Goal: Navigation & Orientation: Find specific page/section

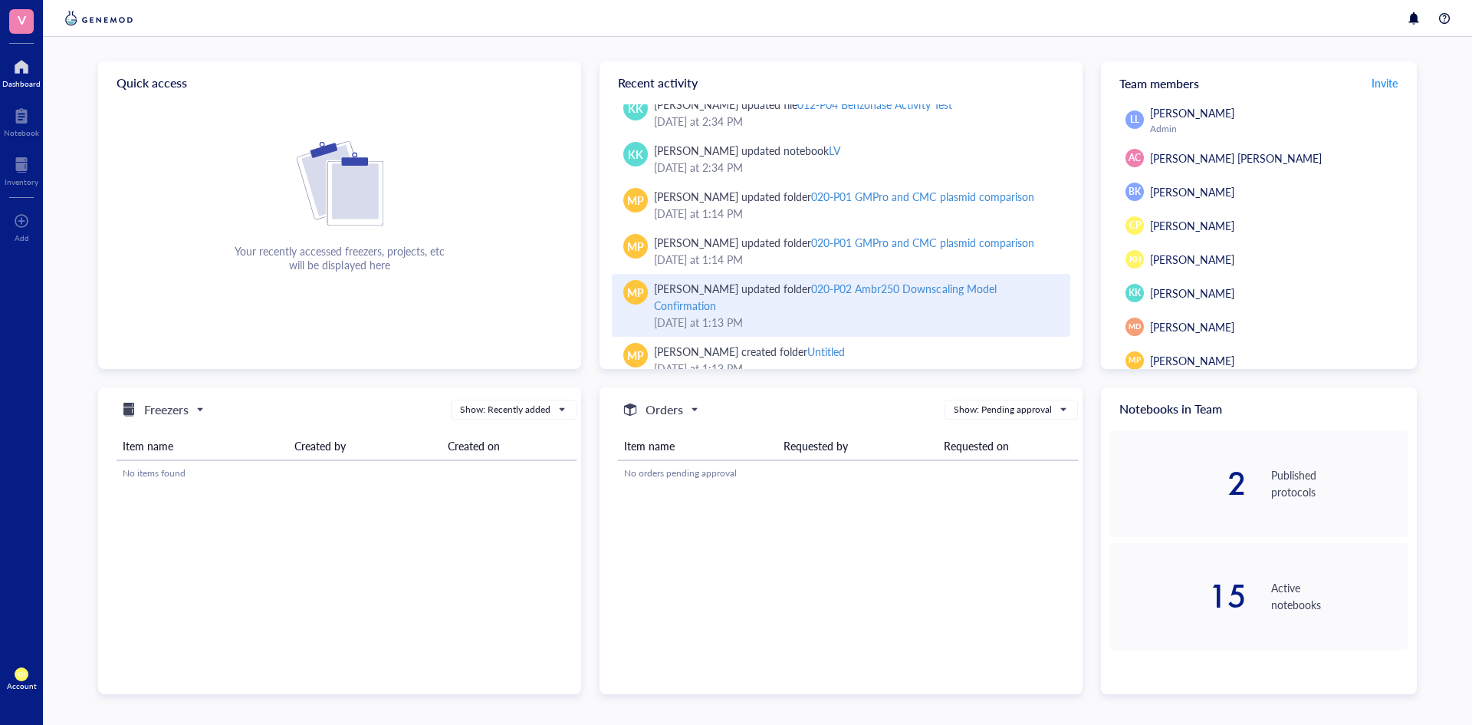
scroll to position [372, 0]
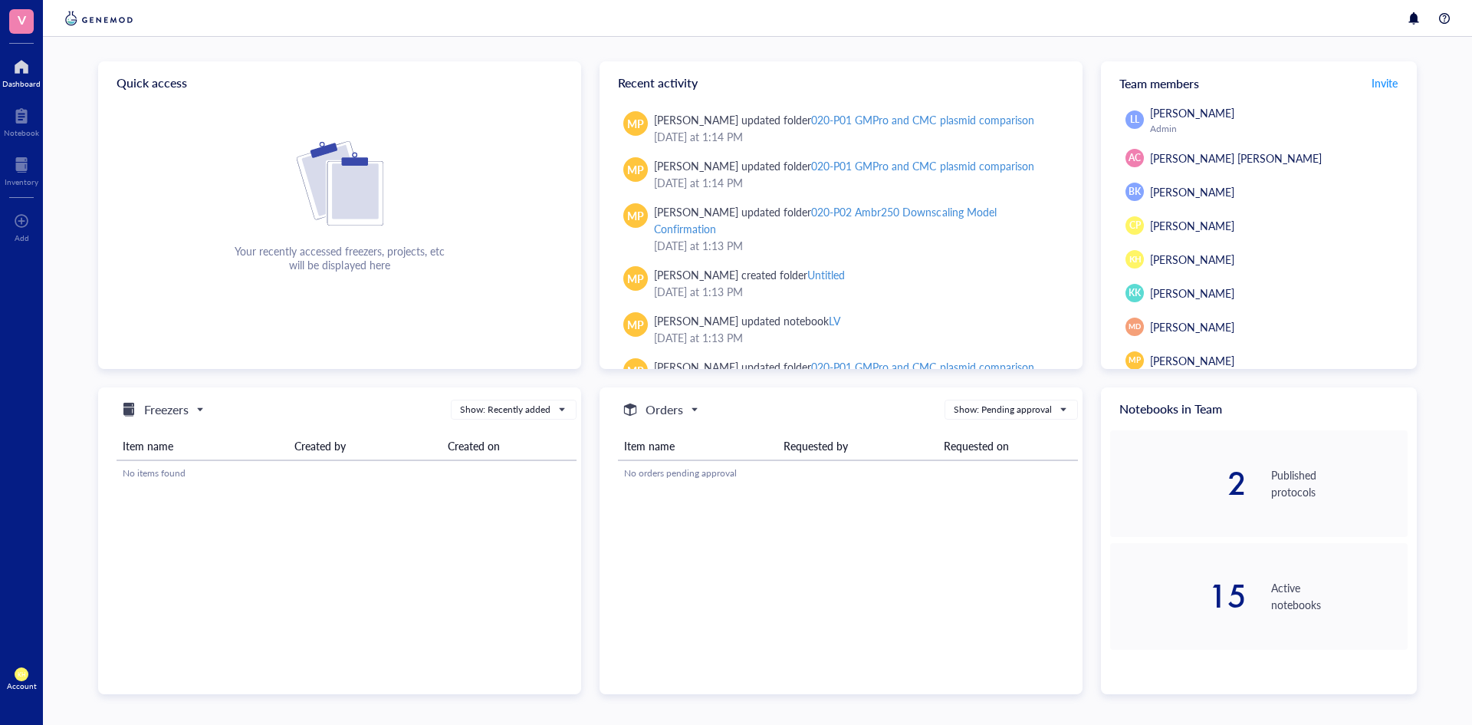
click at [1238, 482] on div "2" at bounding box center [1178, 483] width 136 height 31
click at [25, 69] on div at bounding box center [21, 66] width 38 height 25
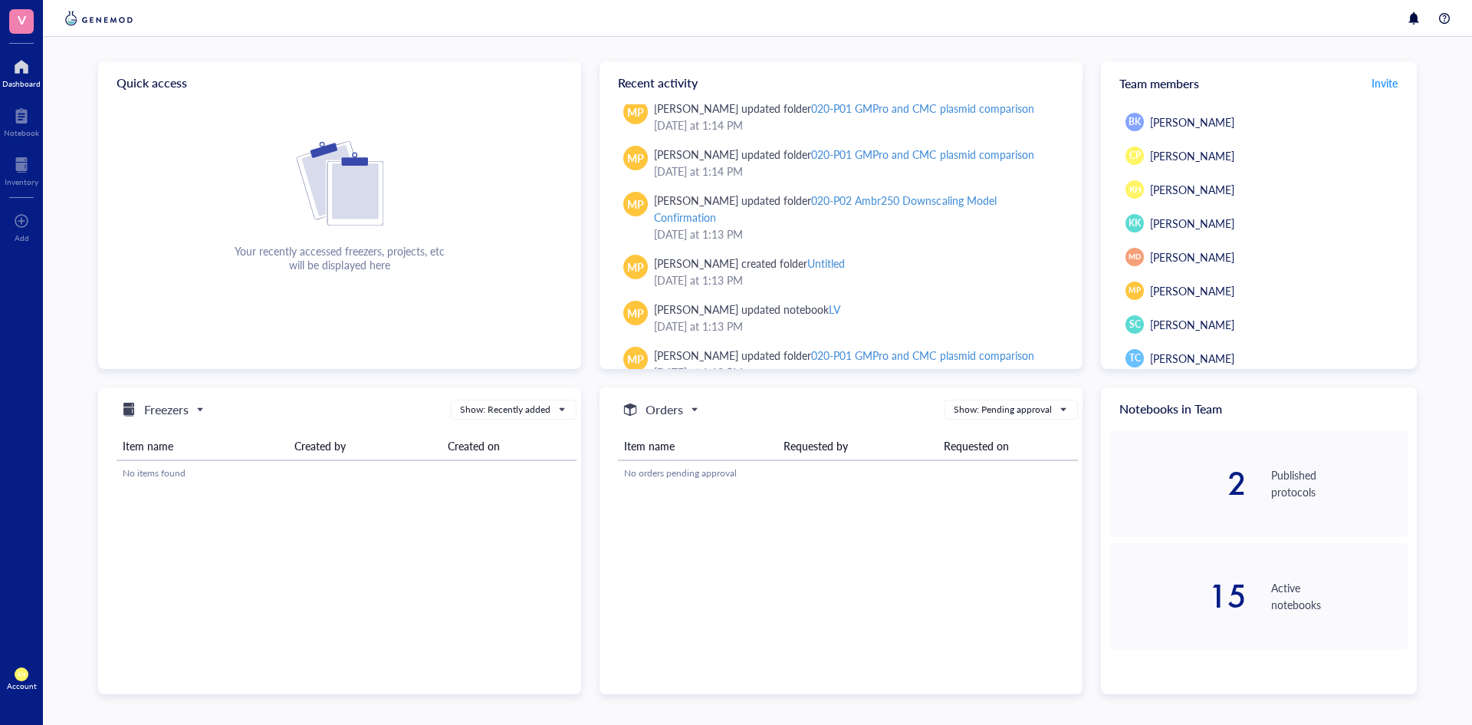
scroll to position [613, 0]
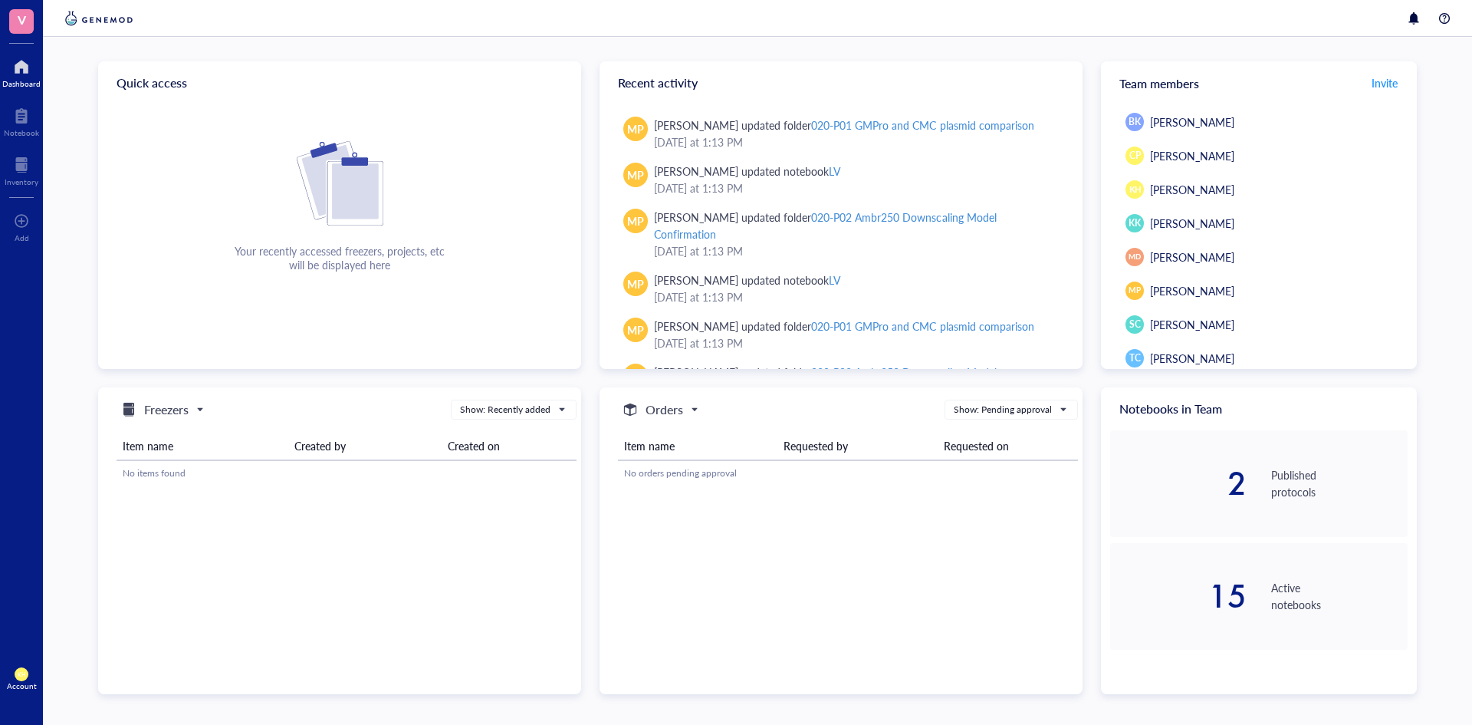
click at [18, 64] on div at bounding box center [21, 66] width 38 height 25
click at [30, 122] on div at bounding box center [21, 116] width 35 height 25
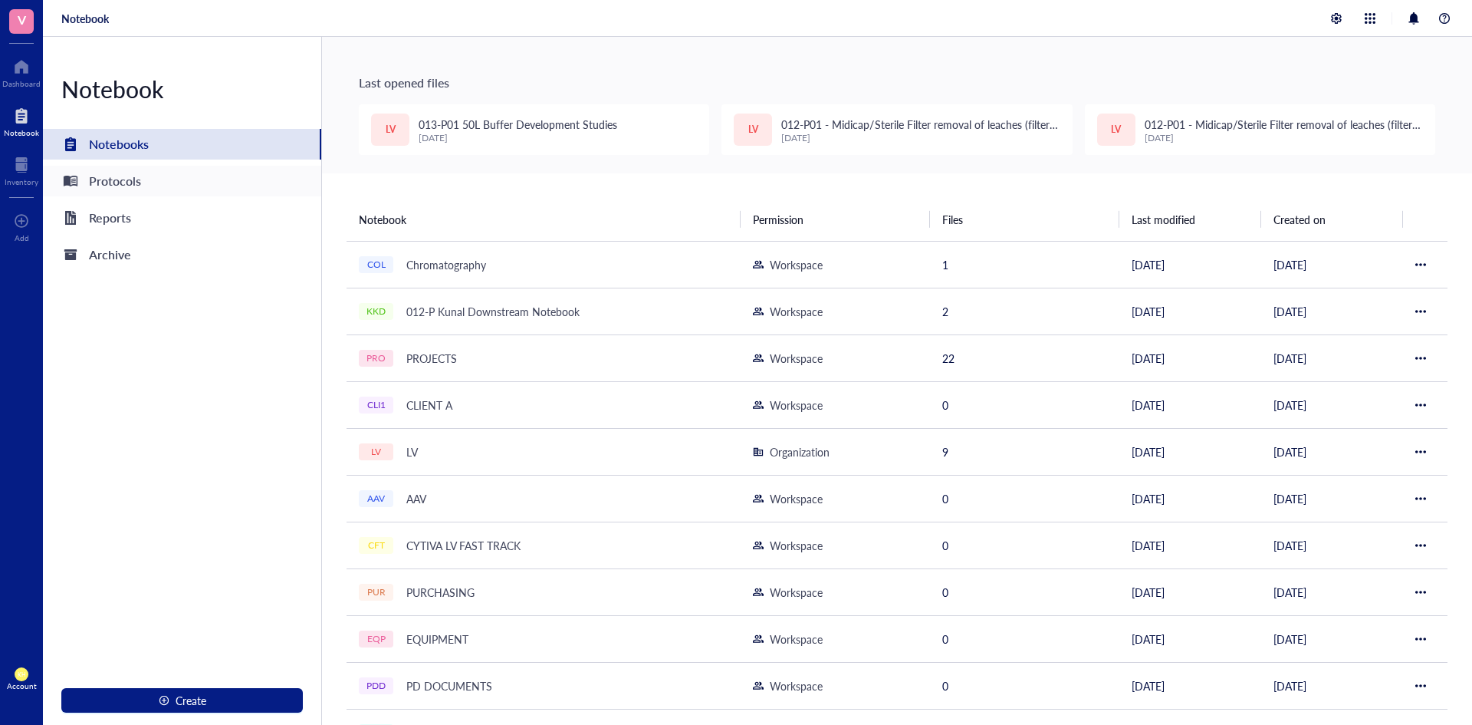
click at [121, 185] on div "Protocols" at bounding box center [115, 180] width 52 height 21
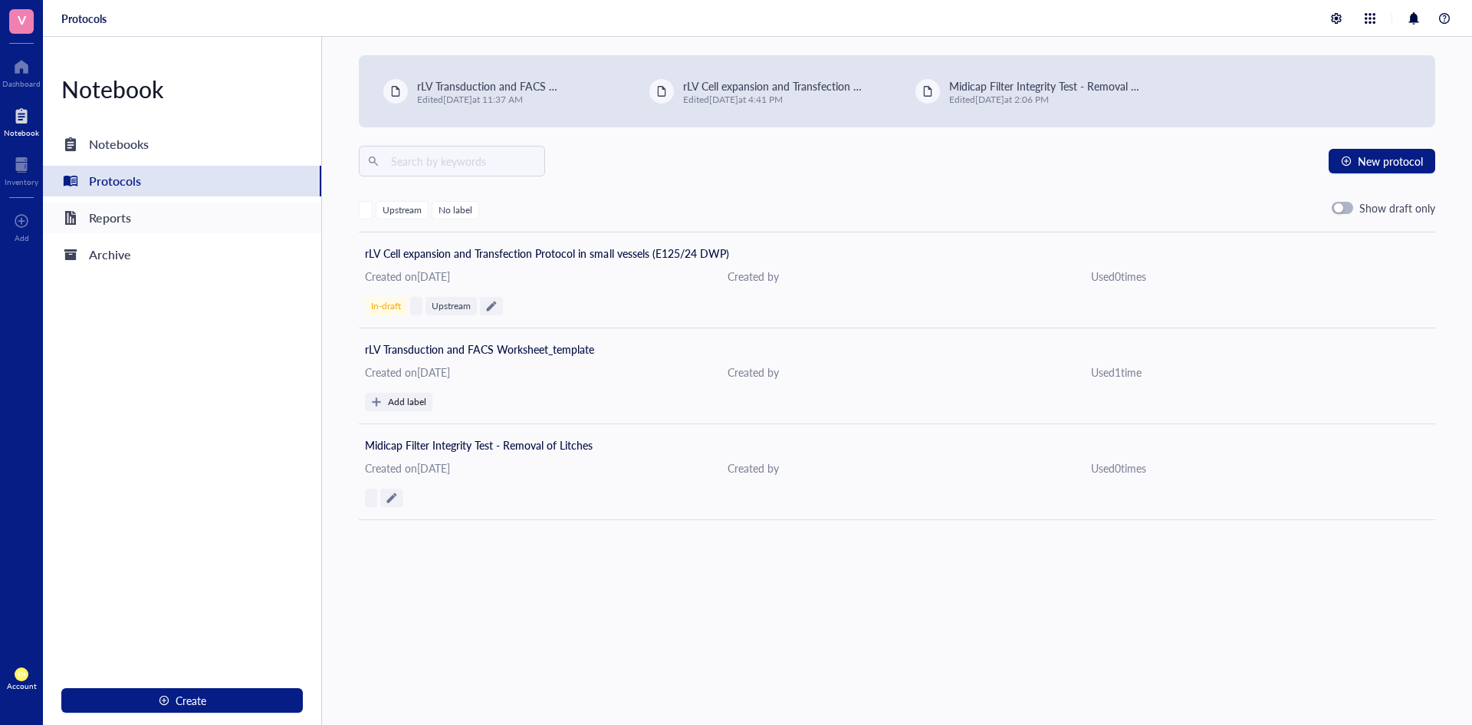
click at [127, 220] on div "Reports" at bounding box center [110, 217] width 42 height 21
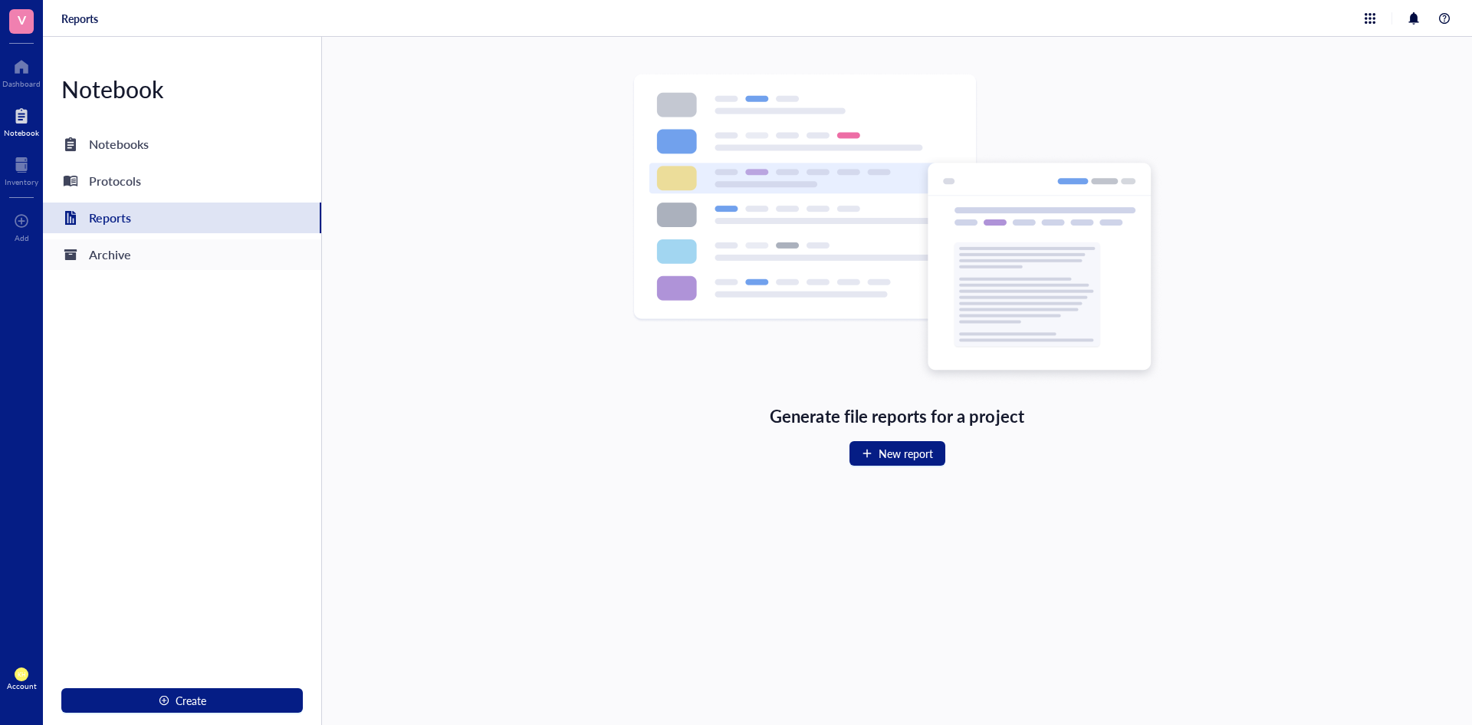
click at [109, 250] on div "Archive" at bounding box center [110, 254] width 42 height 21
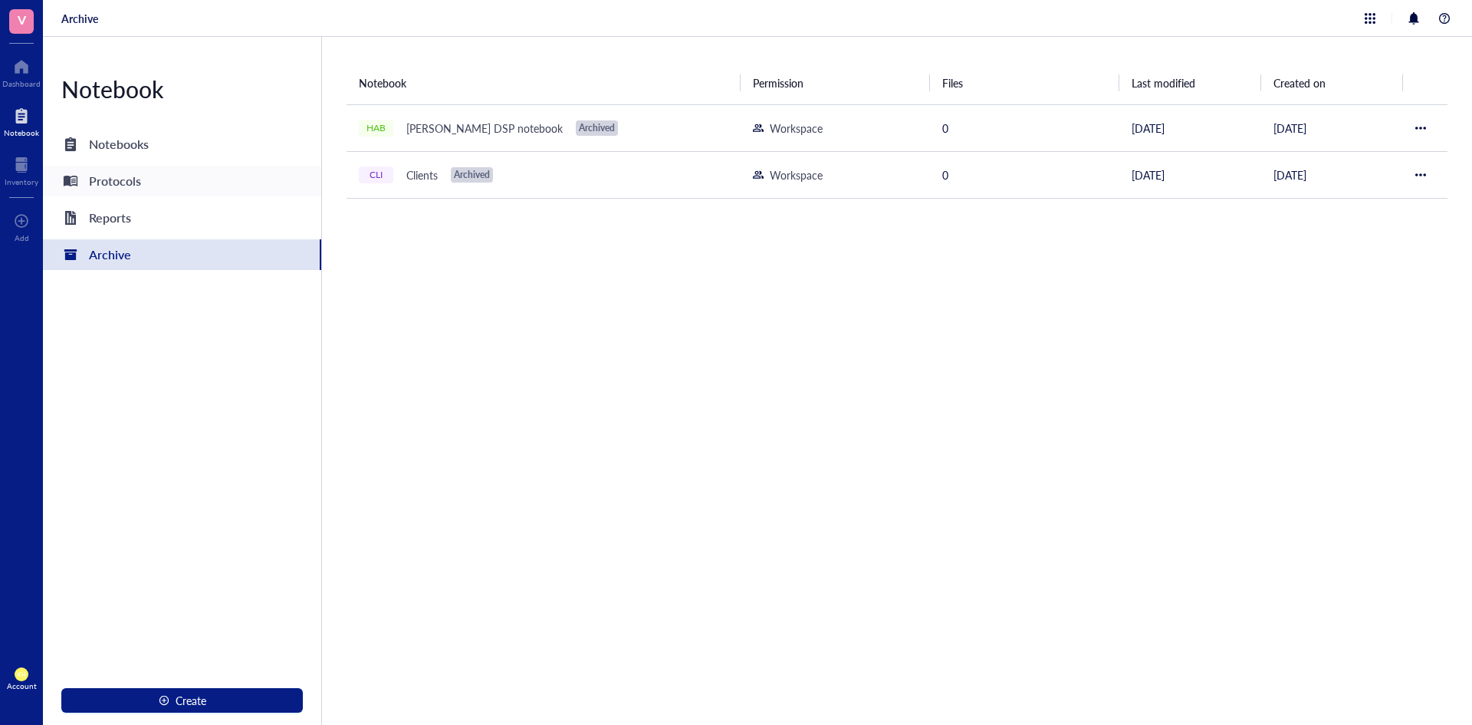
click at [119, 175] on div "Protocols" at bounding box center [115, 180] width 52 height 21
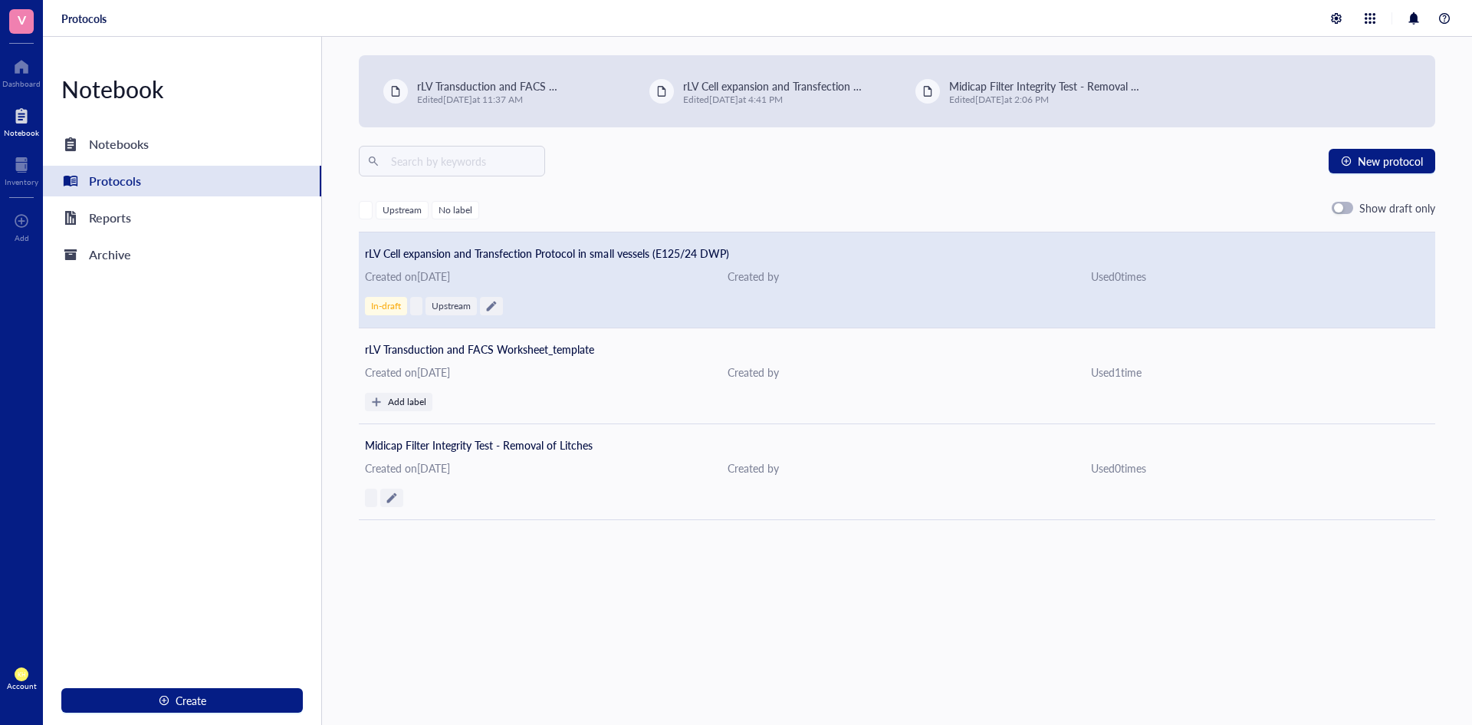
click at [610, 252] on span "rLV Cell expansion and Transfection Protocol in small vessels (E125/24 DWP)" at bounding box center [547, 252] width 364 height 15
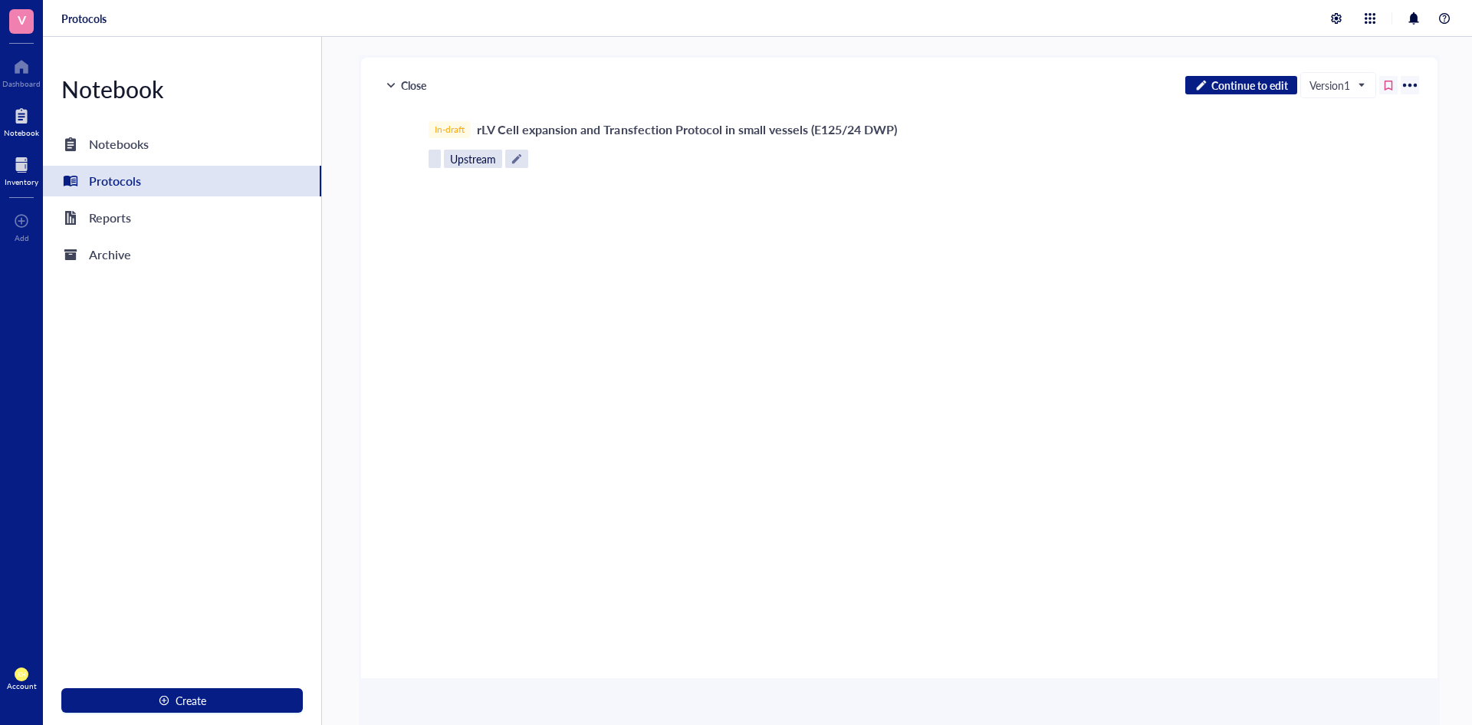
click at [19, 178] on div "Inventory" at bounding box center [22, 181] width 34 height 9
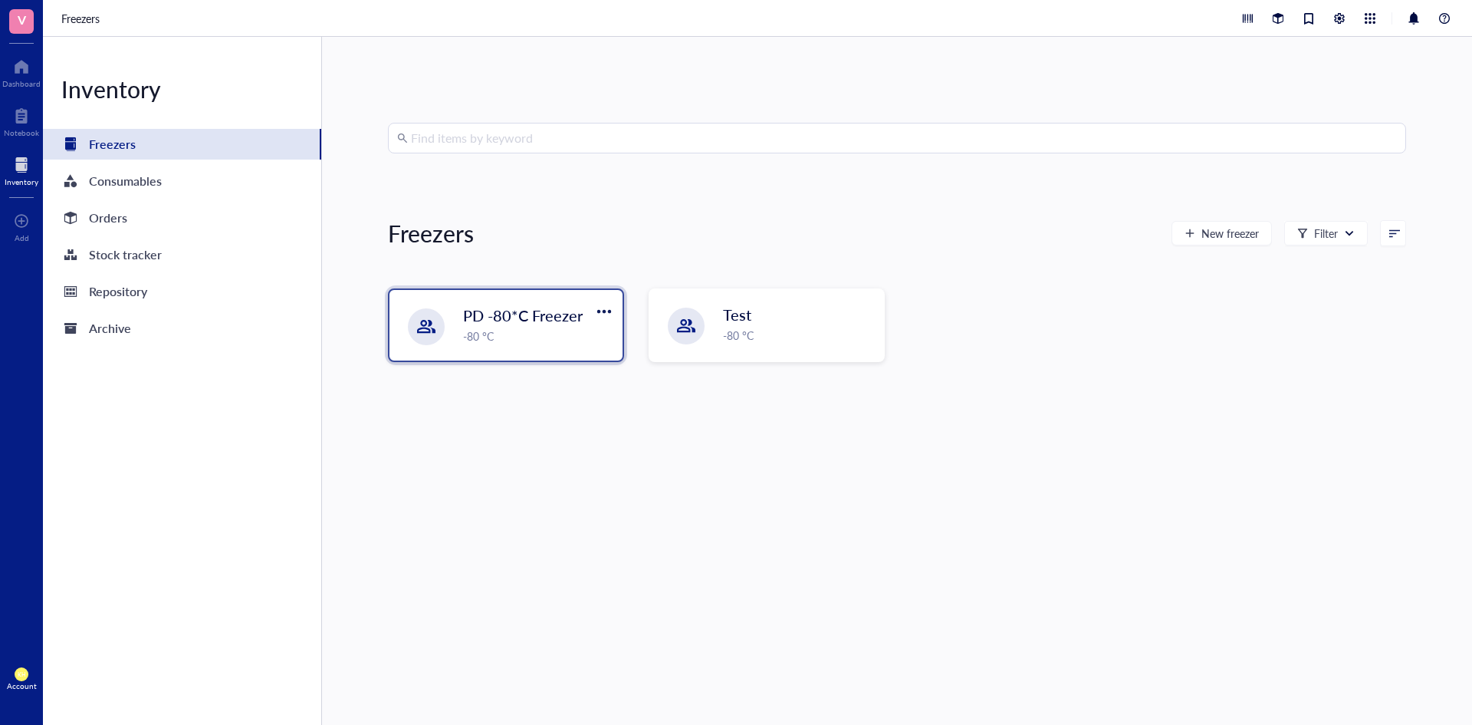
click at [526, 319] on span "PD -80*C Freezer" at bounding box center [523, 314] width 120 height 21
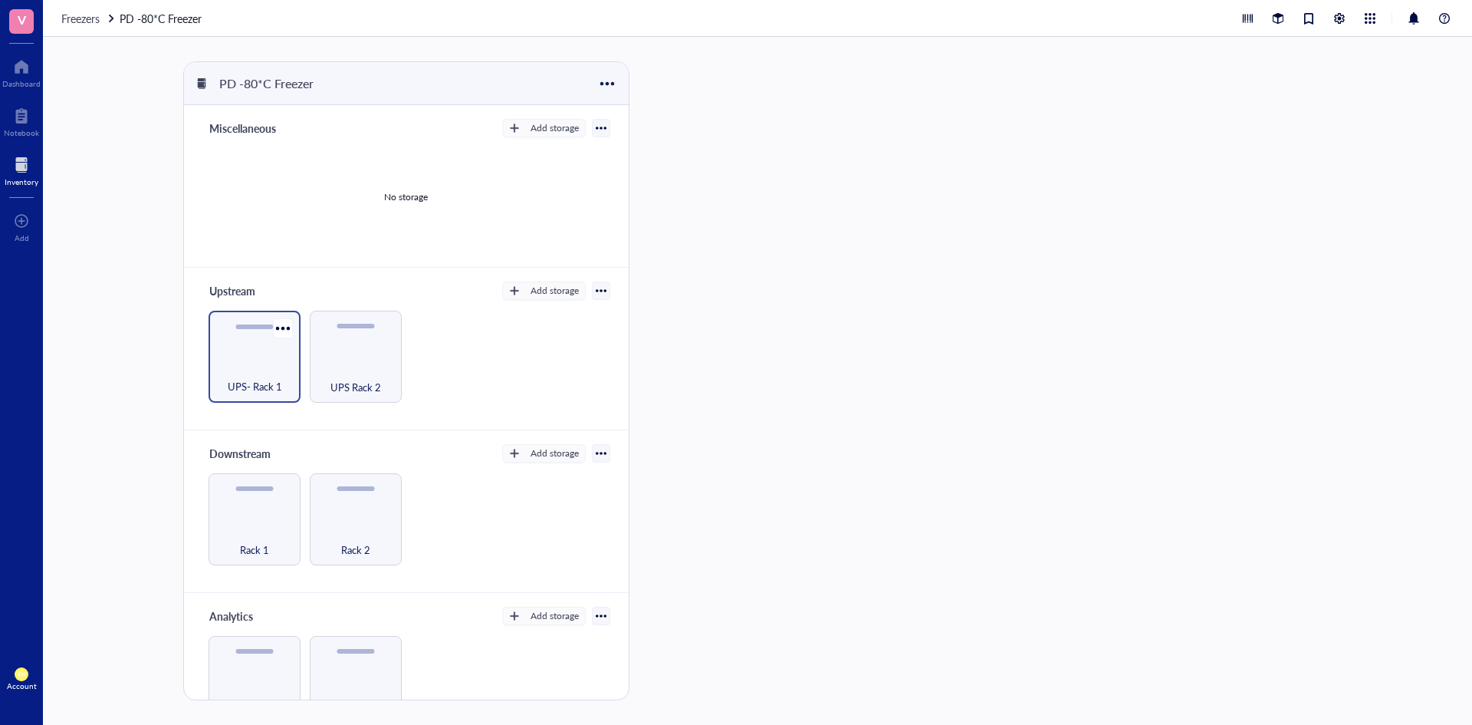
click at [260, 365] on div "UPS- Rack 1" at bounding box center [254, 378] width 77 height 34
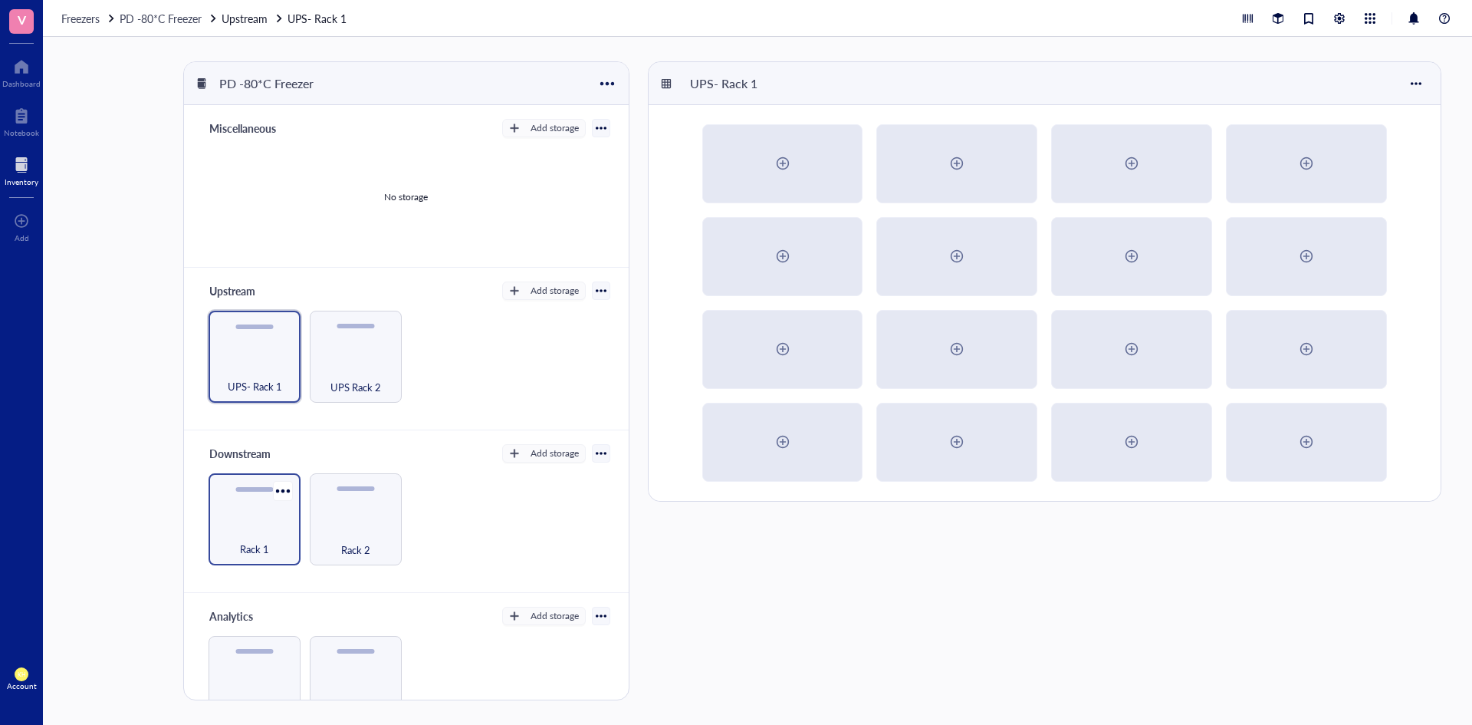
click at [258, 513] on div "Rack 1" at bounding box center [255, 519] width 92 height 92
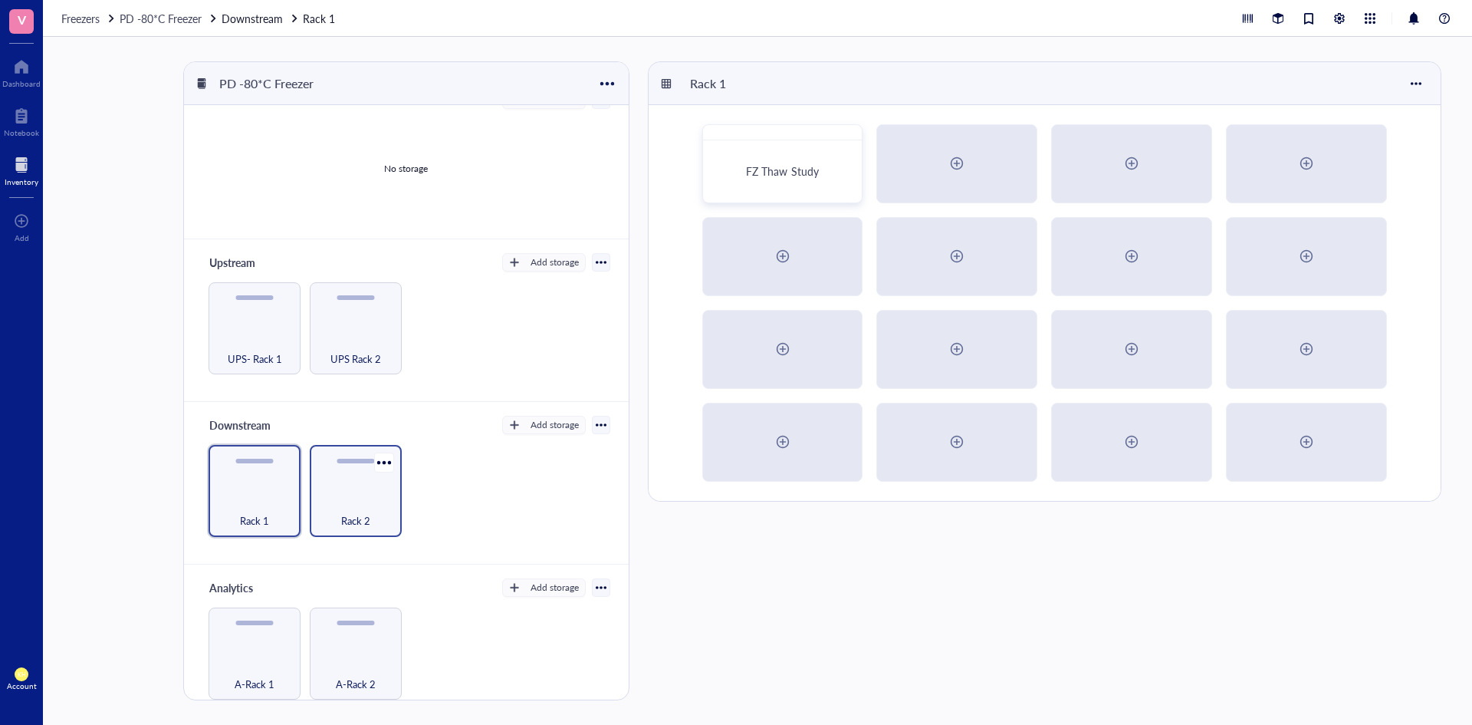
scroll to position [44, 0]
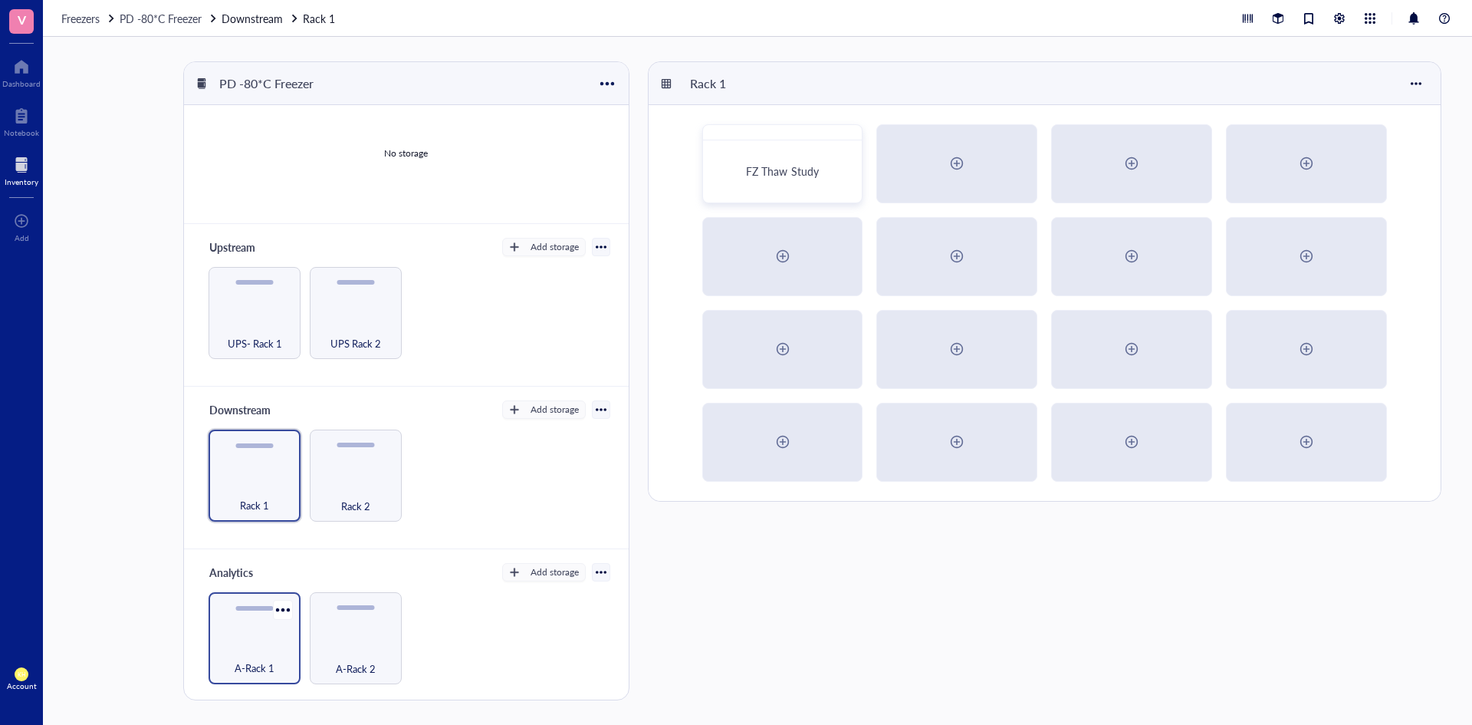
click at [264, 646] on div "A-Rack 1" at bounding box center [254, 660] width 77 height 34
click at [17, 116] on div at bounding box center [21, 116] width 35 height 25
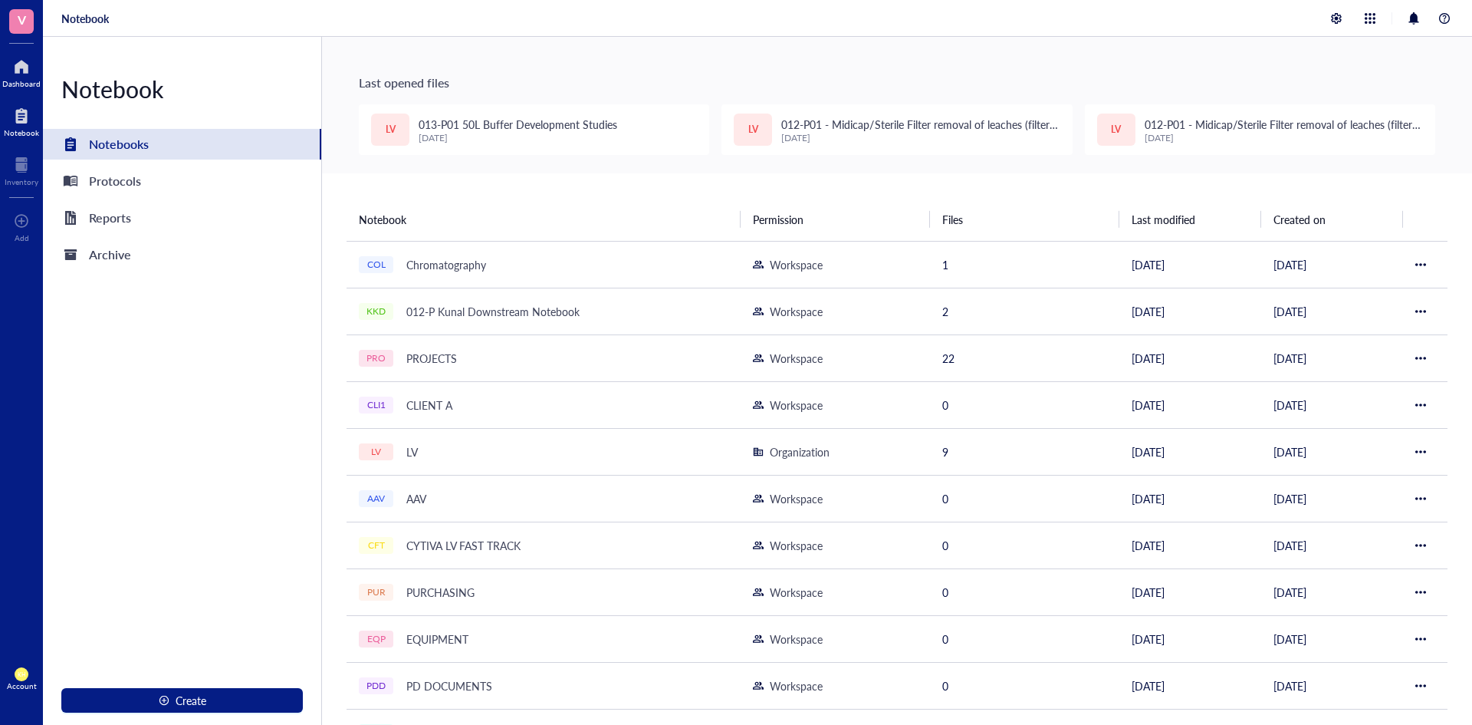
click at [20, 72] on div at bounding box center [21, 66] width 38 height 25
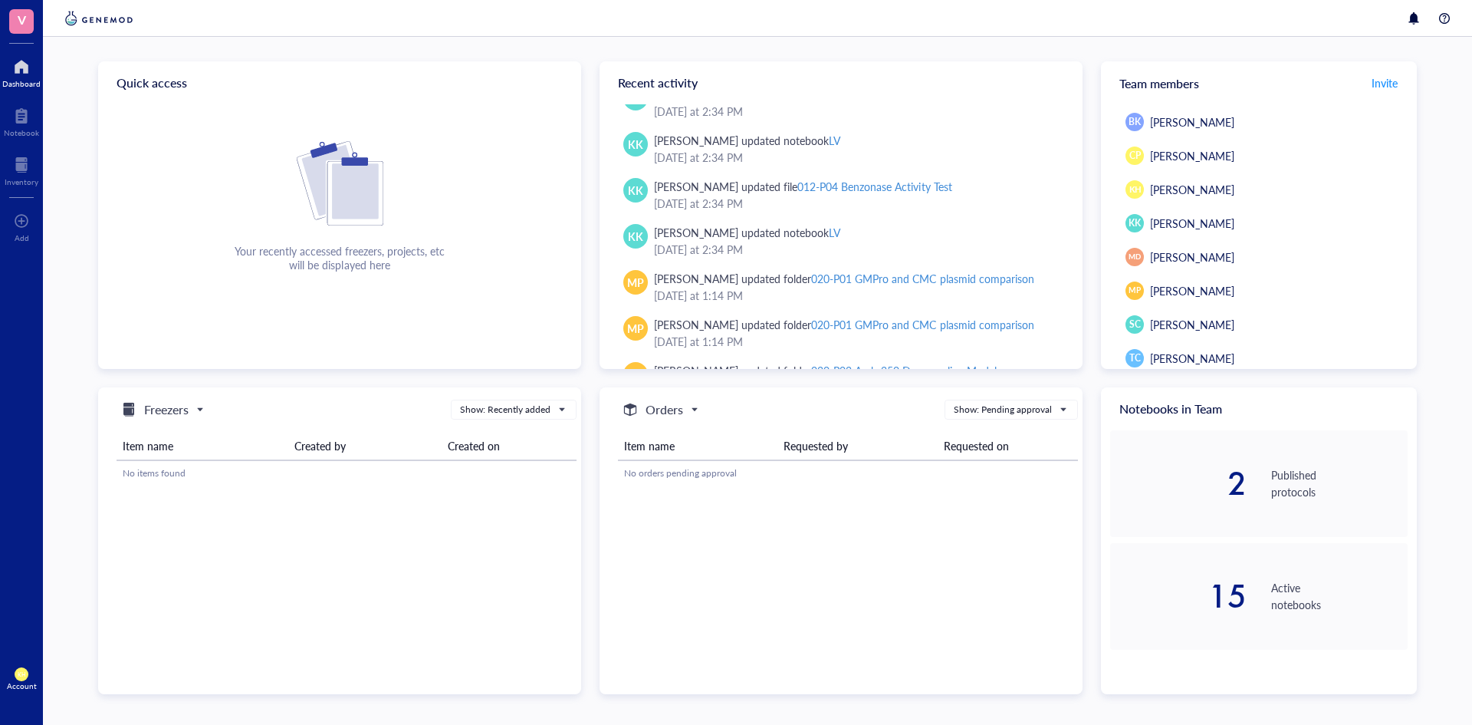
scroll to position [230, 0]
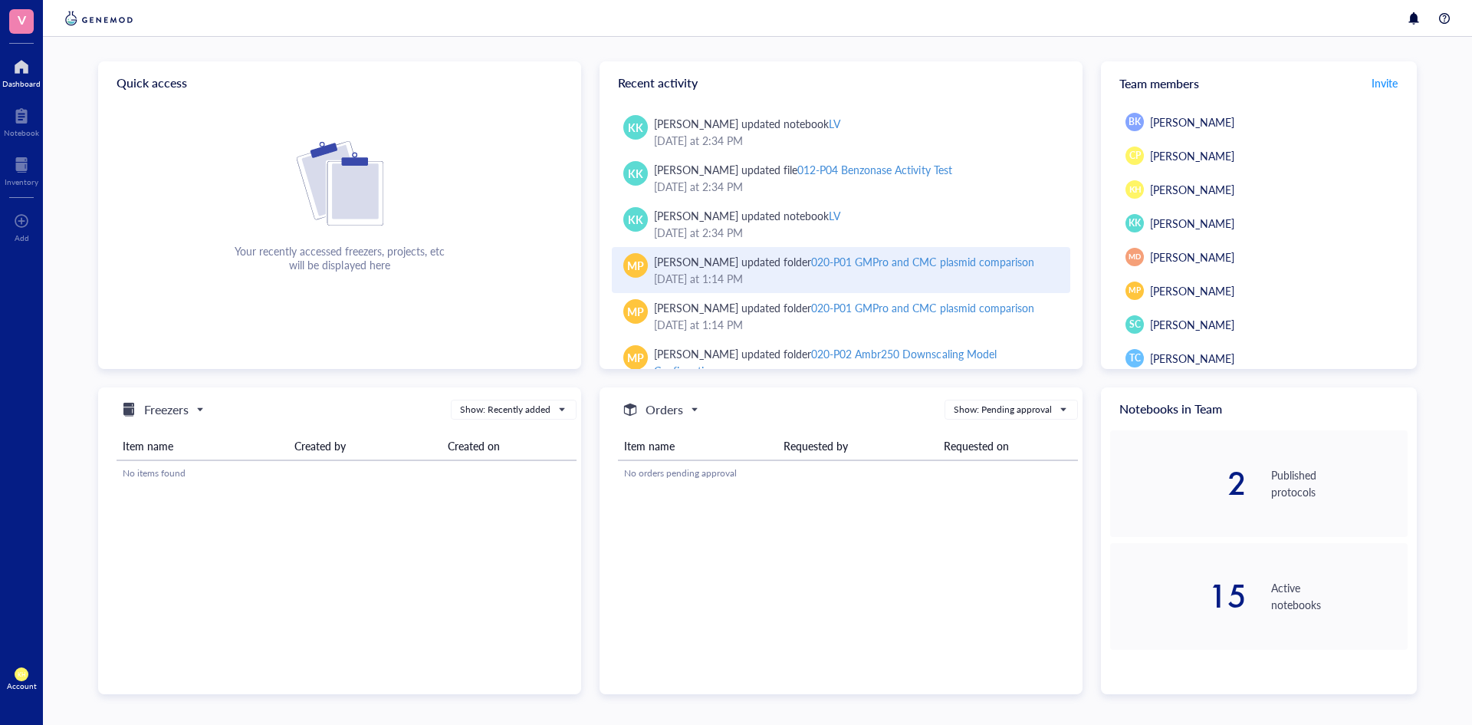
click at [883, 265] on div "020-P01 GMPro and CMC plasmid comparison" at bounding box center [922, 261] width 222 height 15
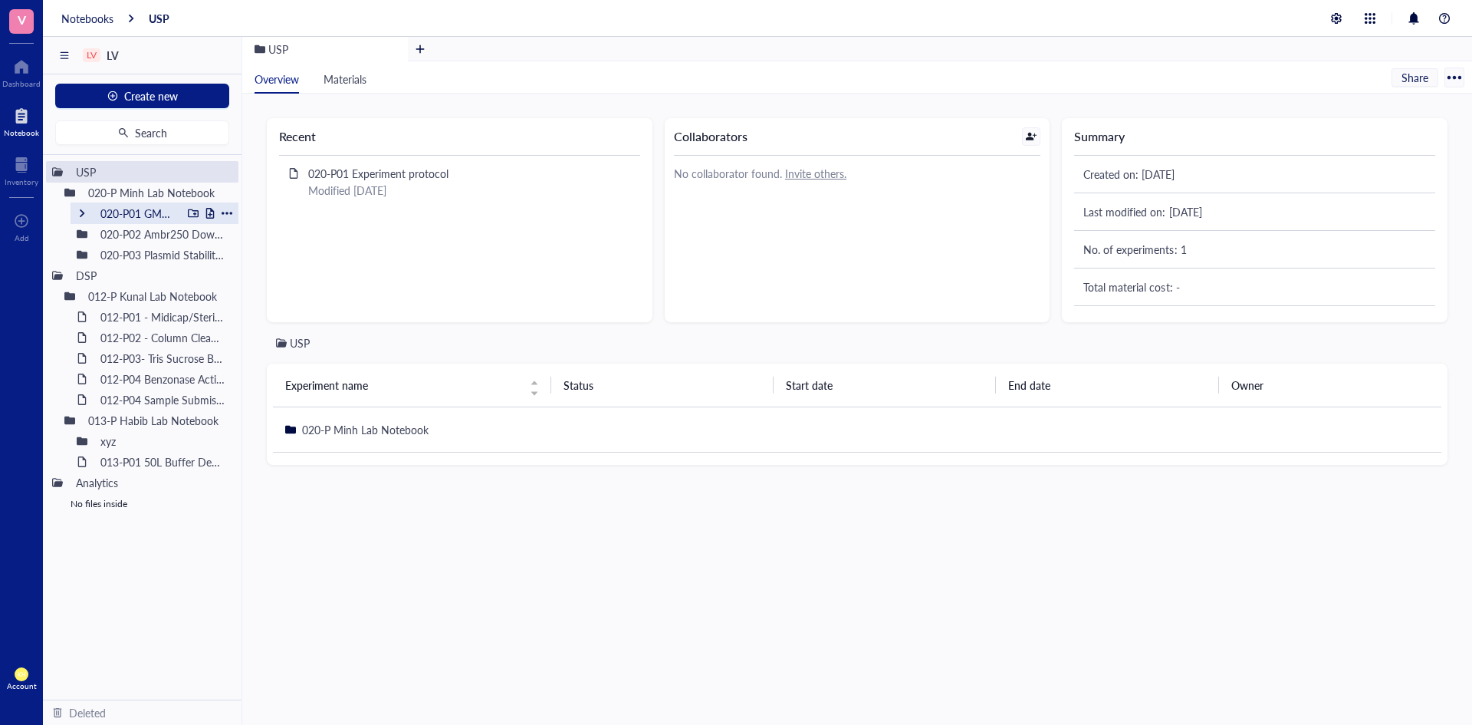
click at [192, 216] on div at bounding box center [193, 213] width 11 height 11
click at [152, 213] on div "020-P01 GMPro and CMC plasmid comparison" at bounding box center [138, 212] width 88 height 21
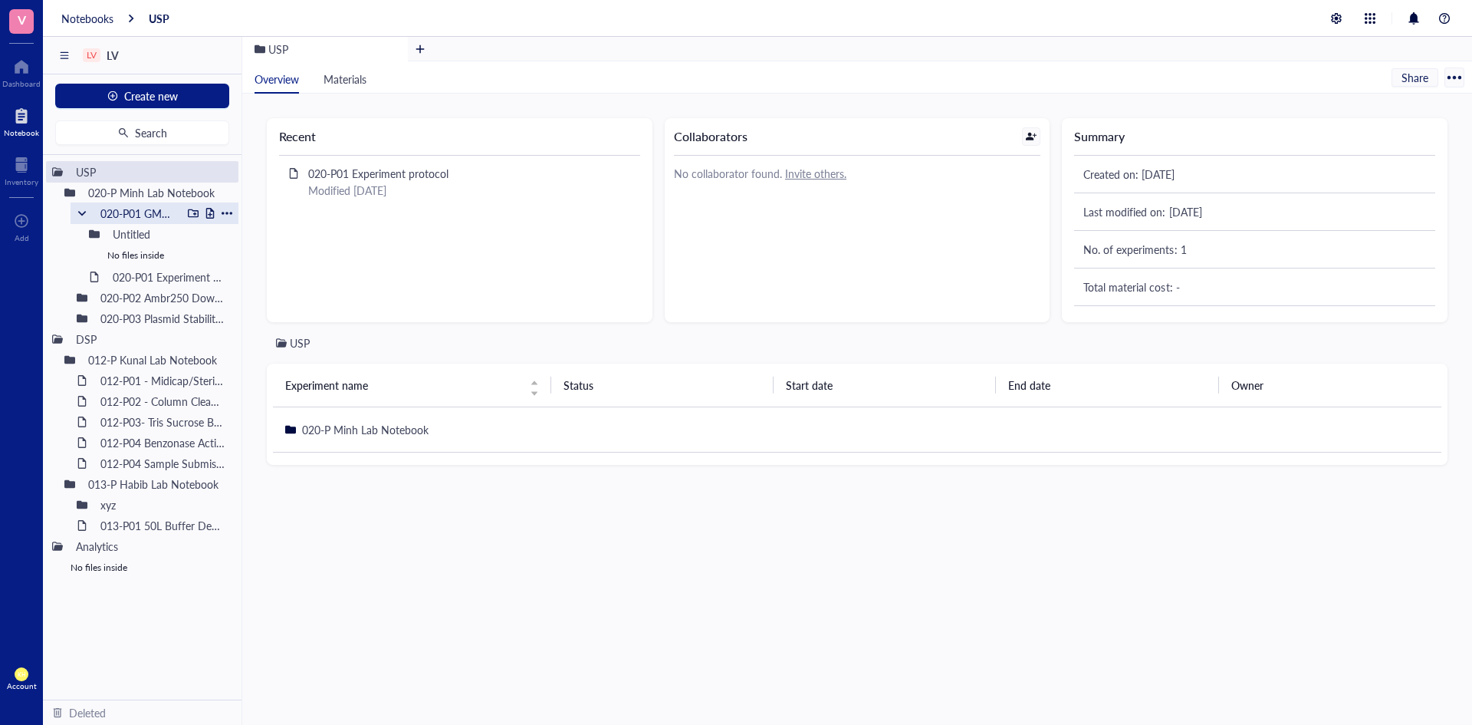
drag, startPoint x: 97, startPoint y: 235, endPoint x: 199, endPoint y: 212, distance: 103.8
click at [199, 212] on div "020-P01 GMPro and CMC plasmid comparison" at bounding box center [155, 212] width 168 height 21
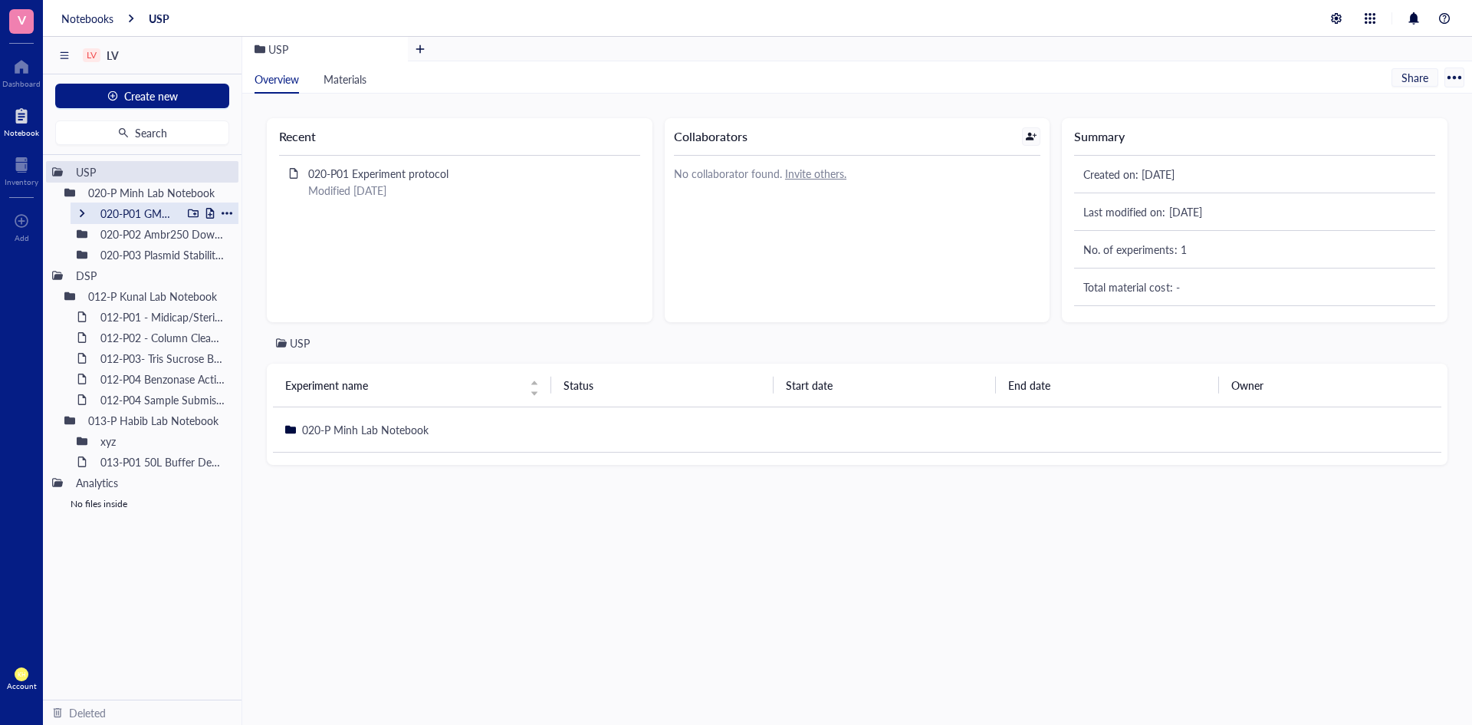
click at [81, 215] on div at bounding box center [82, 213] width 11 height 11
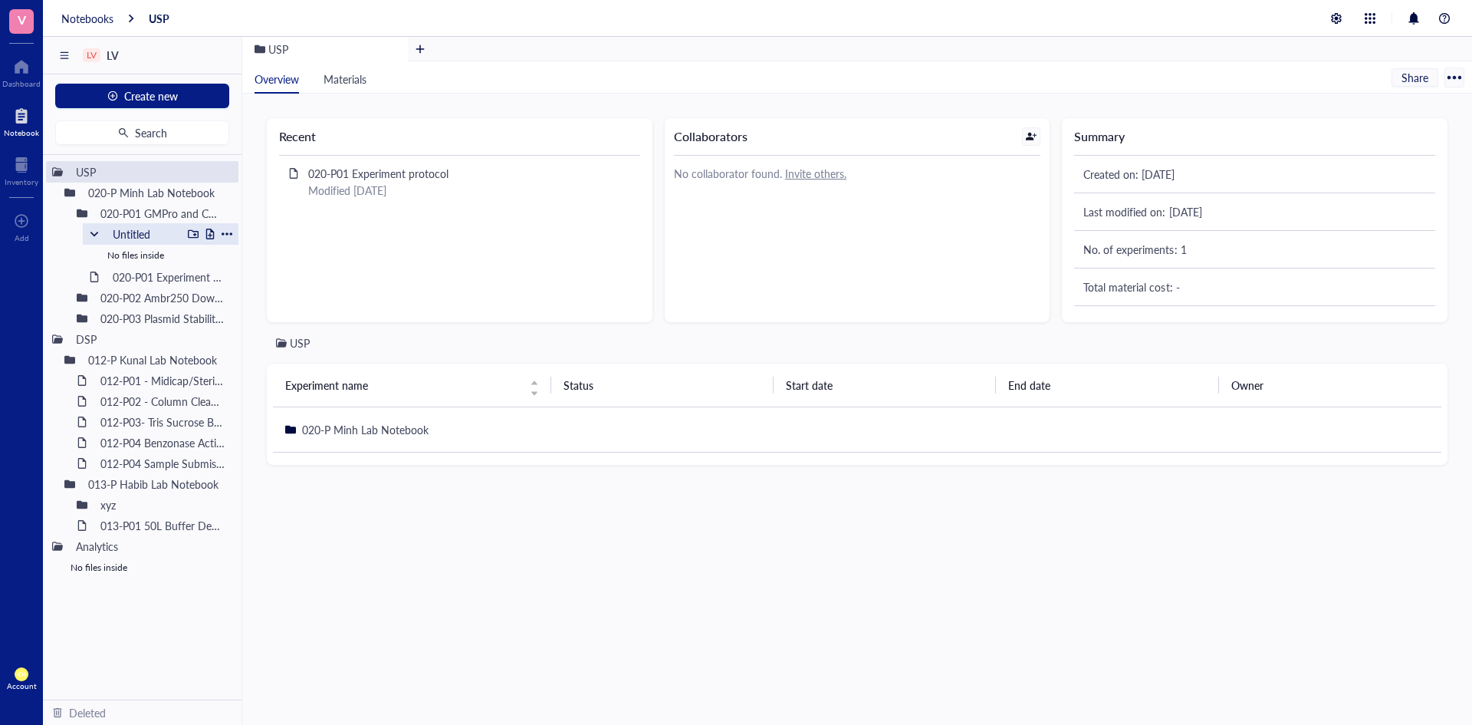
click at [226, 235] on div at bounding box center [227, 234] width 11 height 11
click at [275, 353] on div "Move to deleted" at bounding box center [288, 354] width 77 height 17
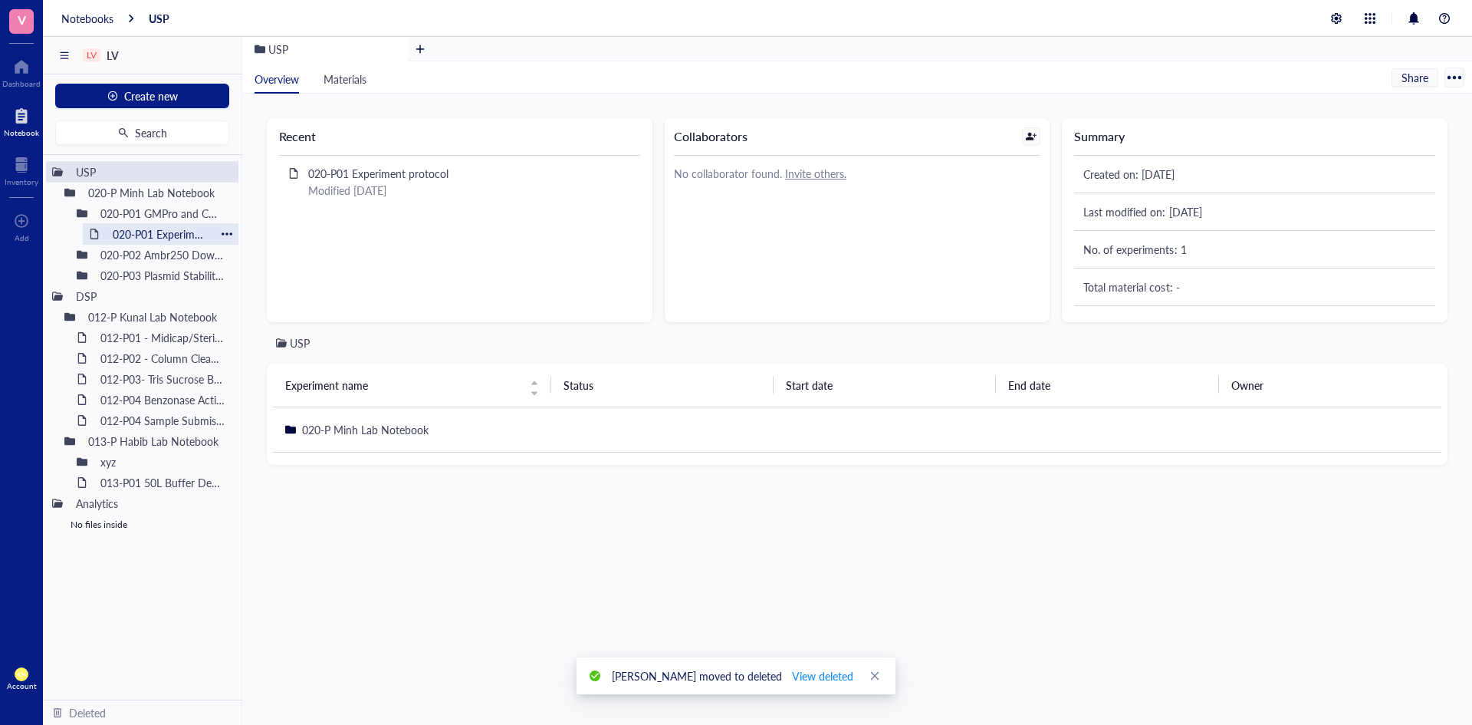
click at [183, 235] on div "020-P01 Experiment protocol" at bounding box center [161, 233] width 110 height 21
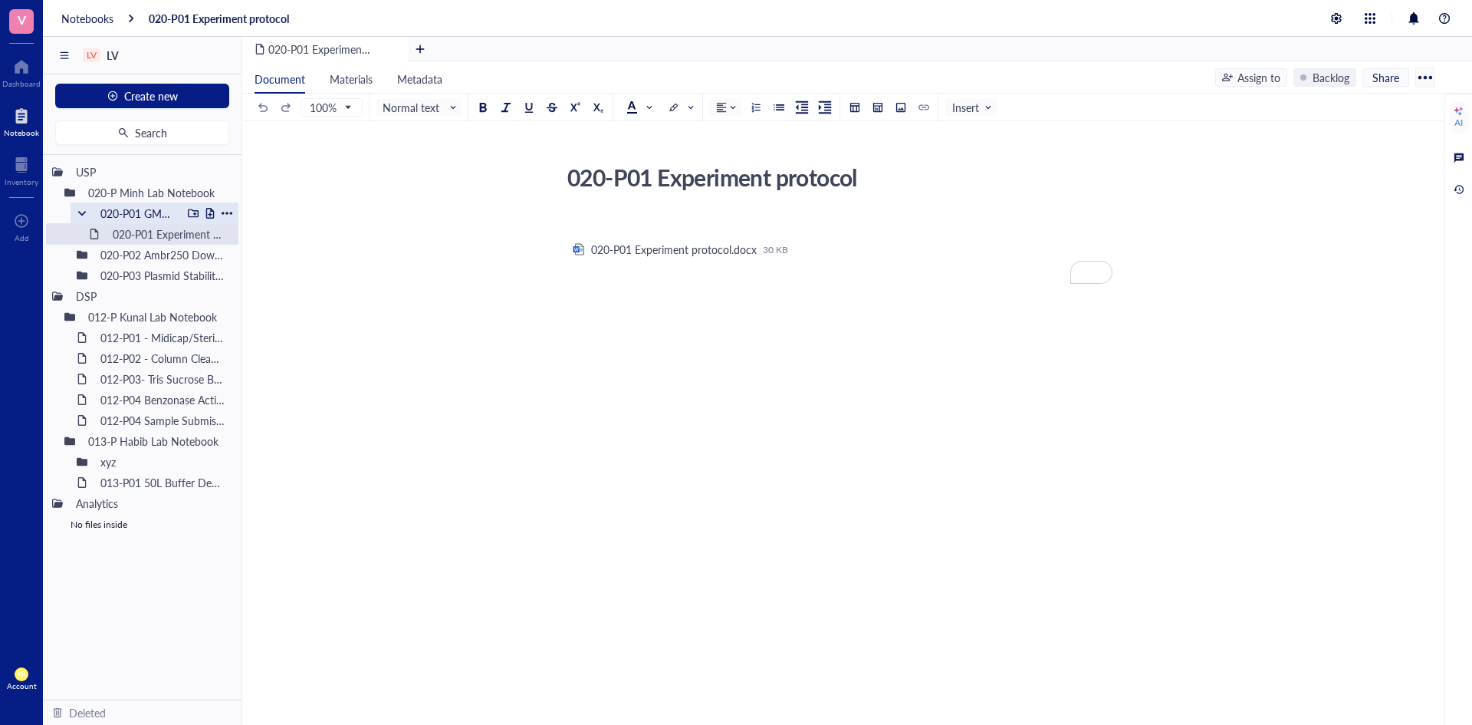
click at [81, 213] on div at bounding box center [82, 213] width 11 height 11
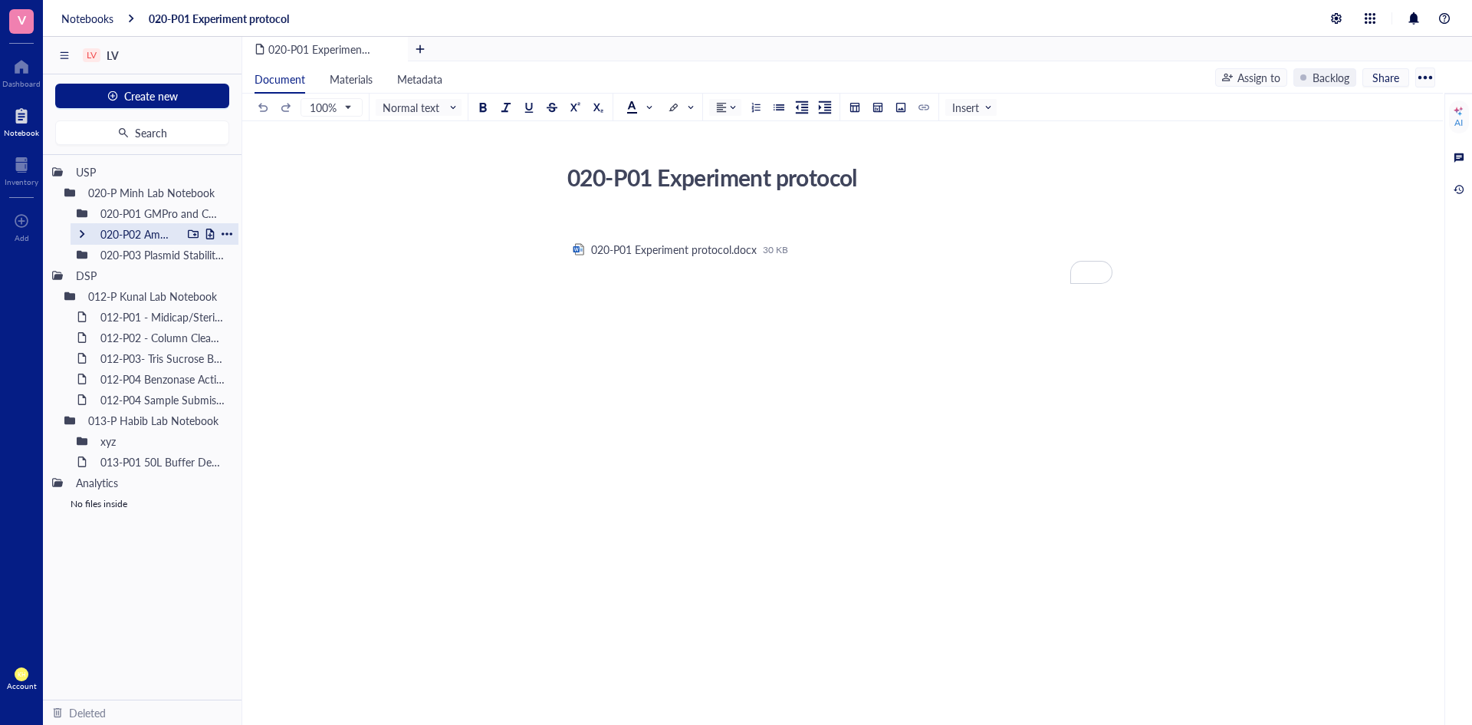
click at [161, 236] on div "020-P02 Ambr250 Downscaling Model Confirmation" at bounding box center [138, 233] width 88 height 21
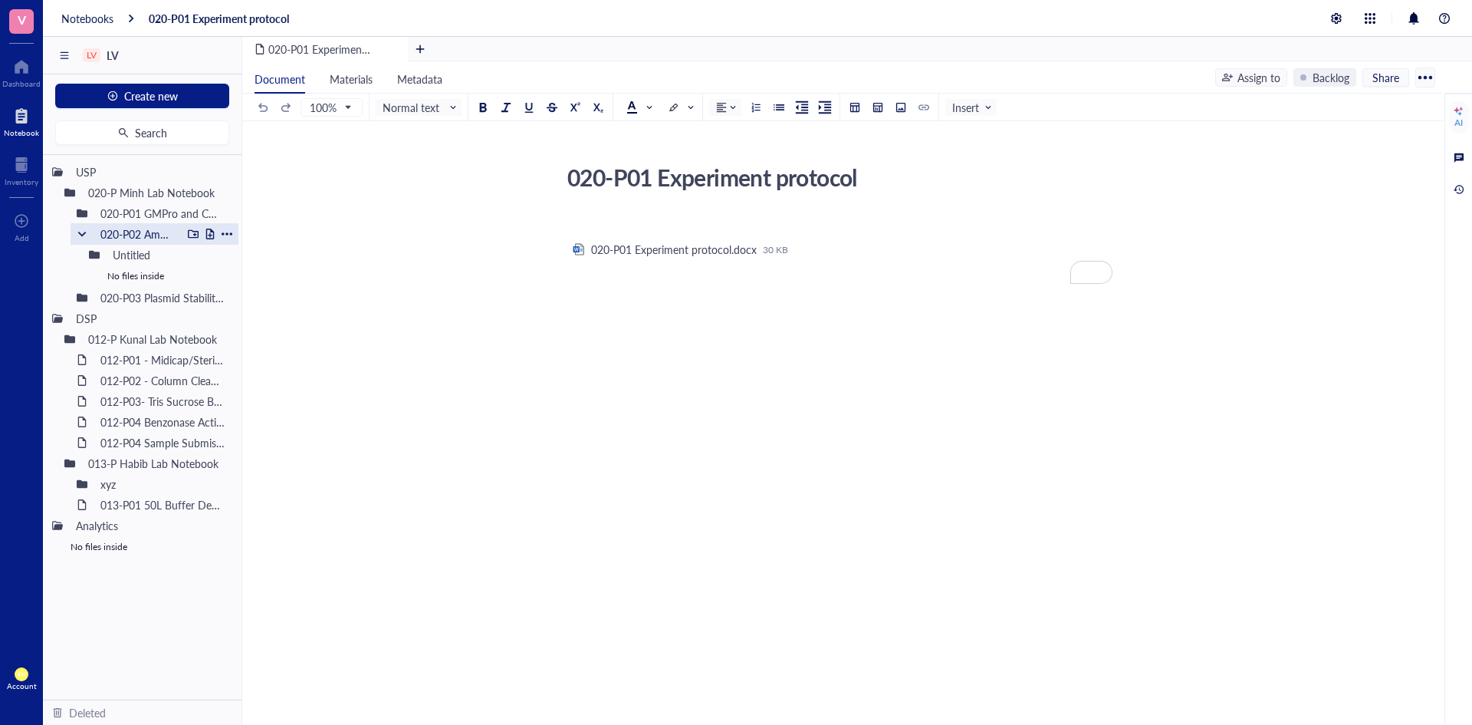
click at [161, 236] on div "020-P02 Ambr250 Downscaling Model Confirmation" at bounding box center [138, 233] width 88 height 21
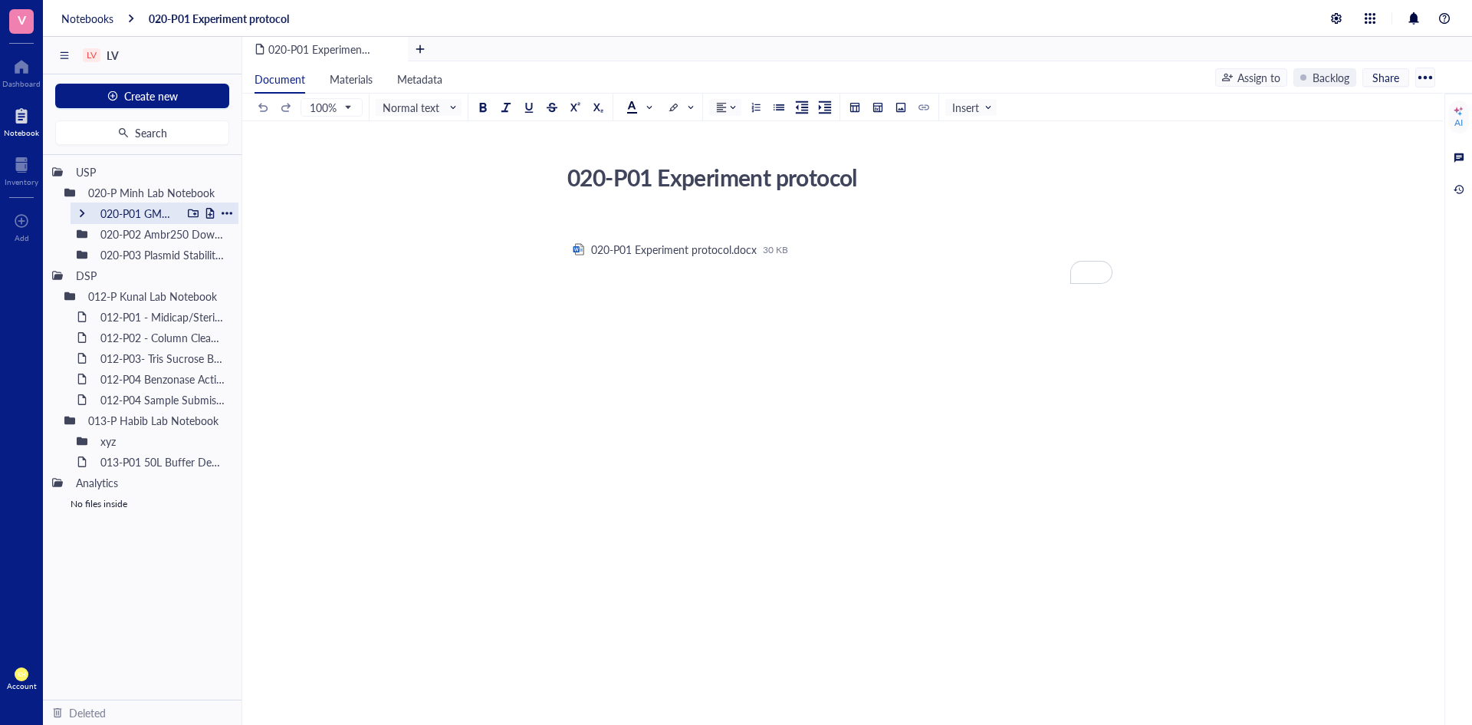
click at [148, 212] on div "020-P01 GMPro and CMC plasmid comparison" at bounding box center [138, 212] width 88 height 21
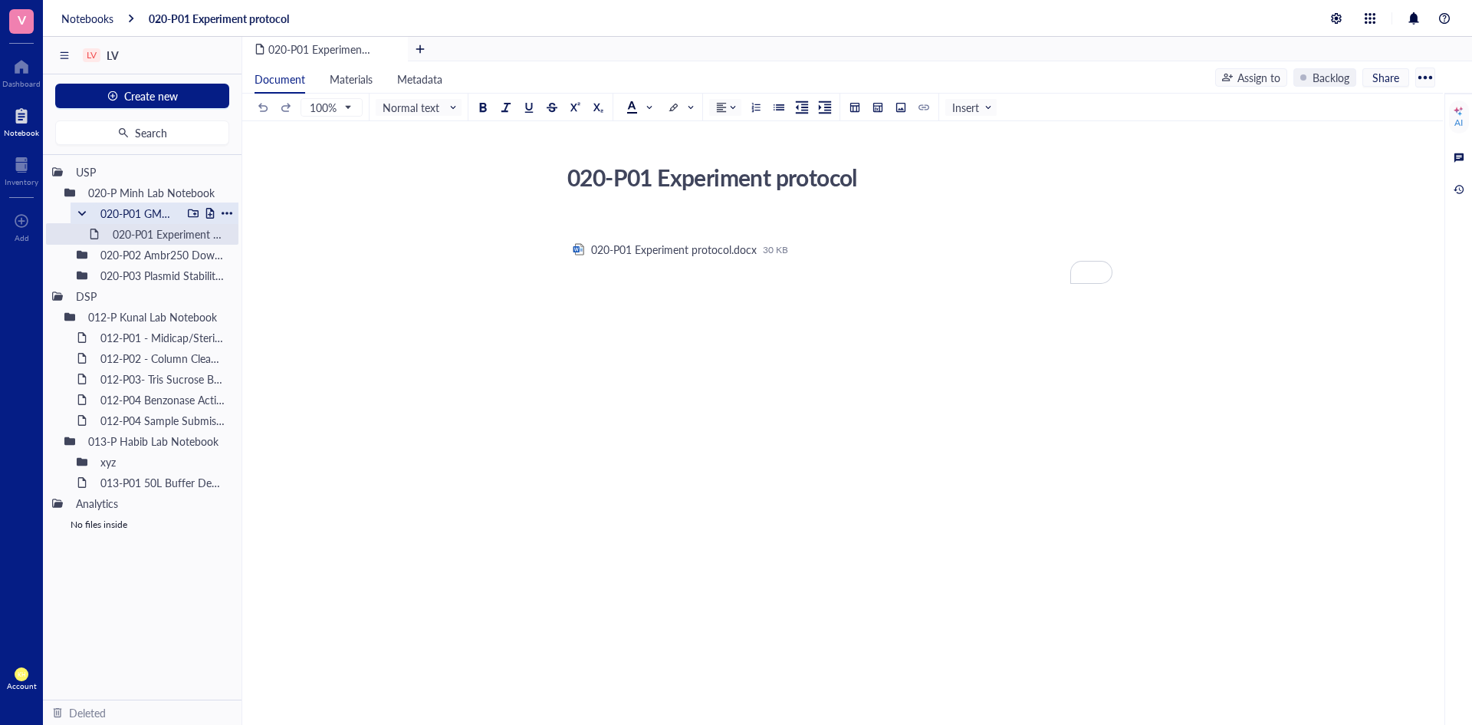
click at [148, 212] on div "020-P01 GMPro and CMC plasmid comparison" at bounding box center [138, 212] width 88 height 21
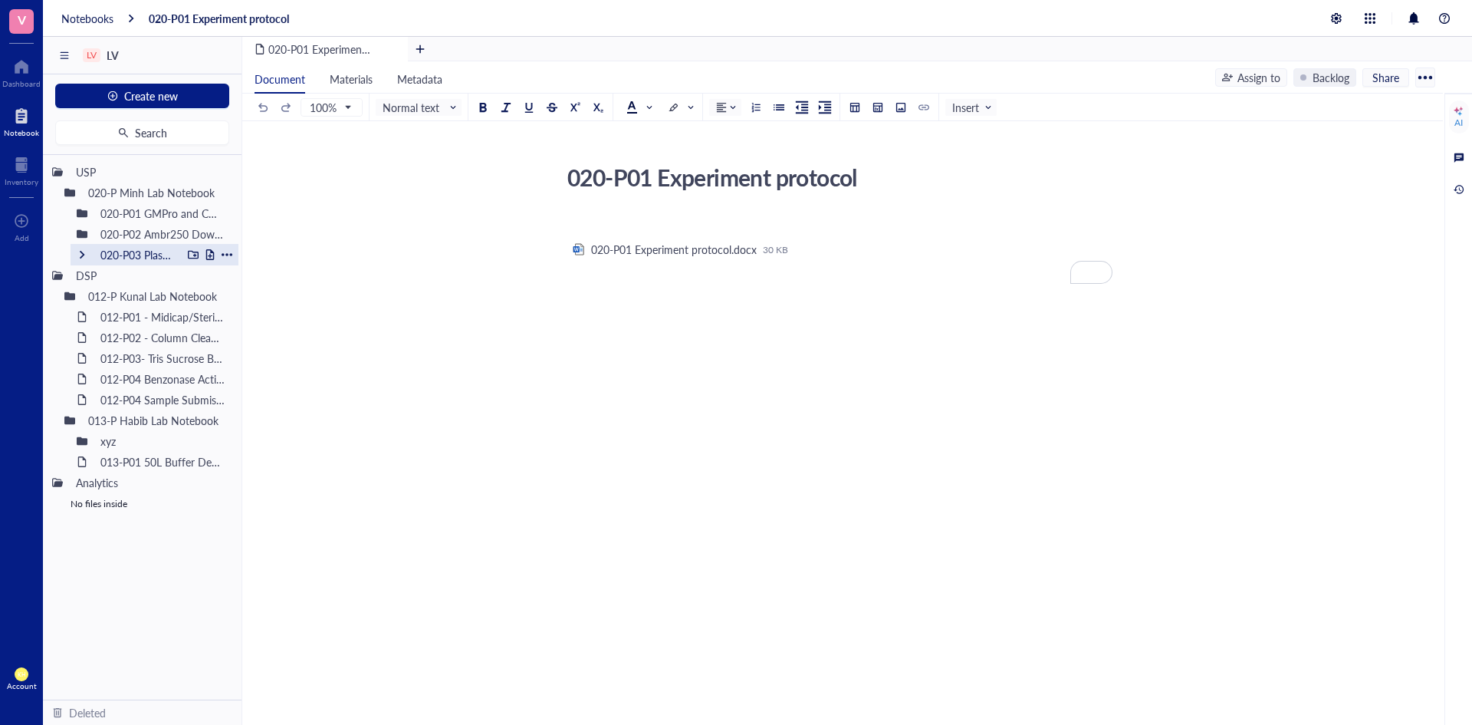
click at [147, 251] on div "020-P03 Plasmid Stability Study" at bounding box center [138, 254] width 88 height 21
click at [122, 197] on div "020-P Minh Lab Notebook" at bounding box center [131, 192] width 100 height 21
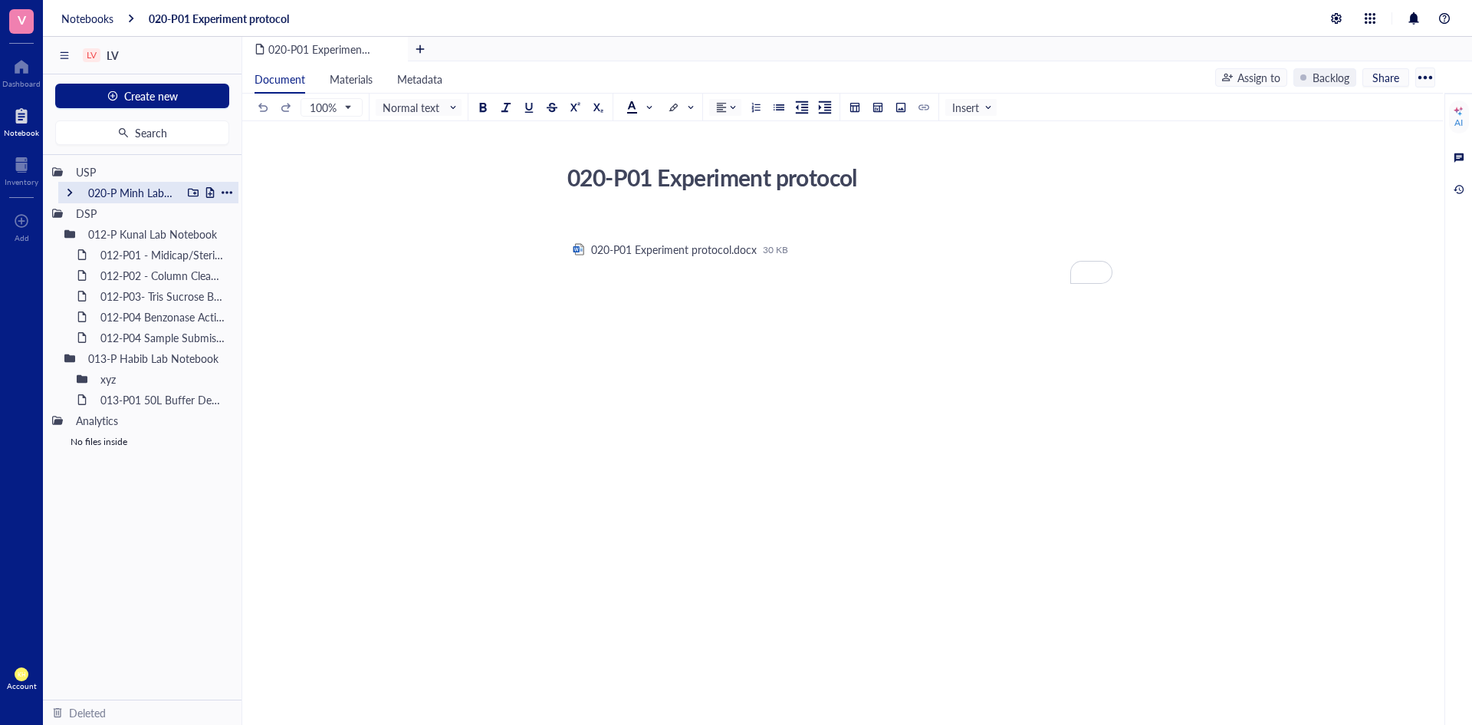
click at [74, 192] on div at bounding box center [69, 192] width 11 height 11
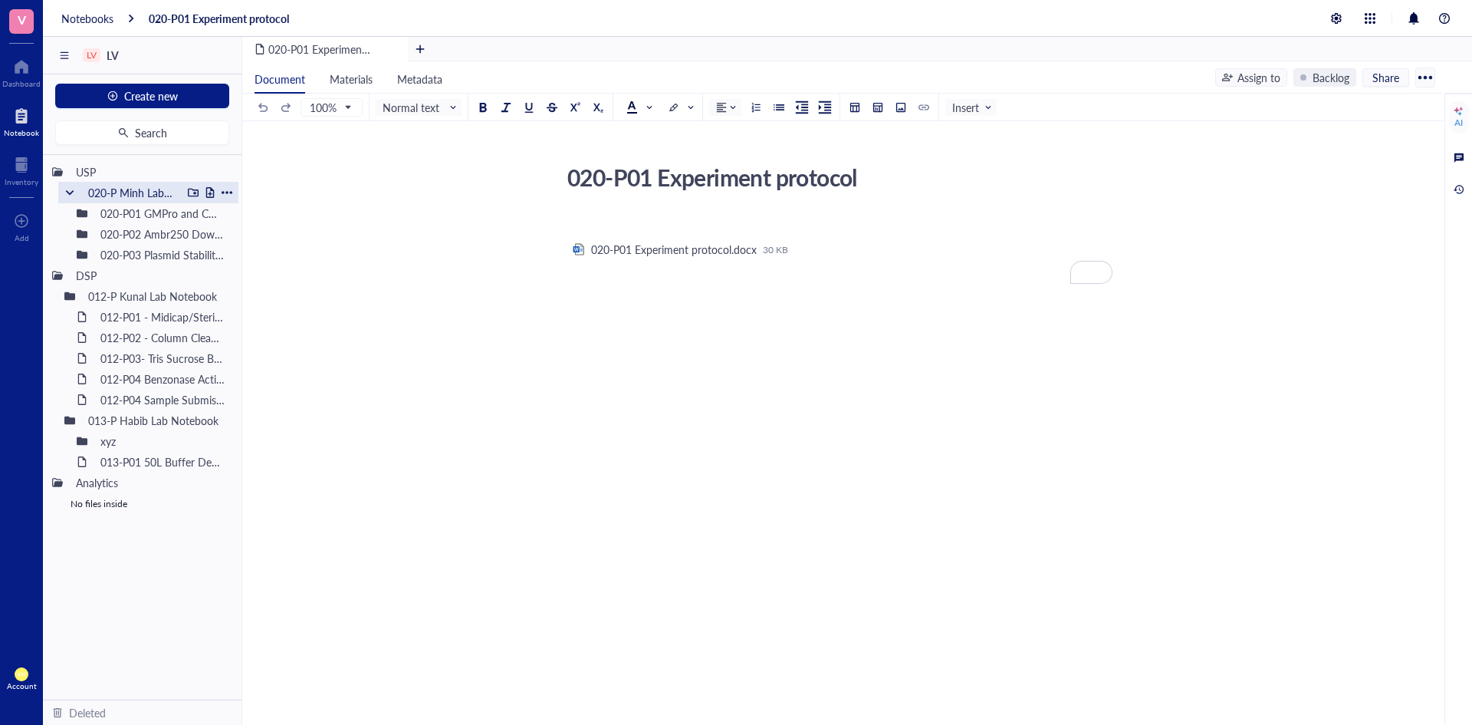
click at [74, 192] on div at bounding box center [69, 192] width 11 height 11
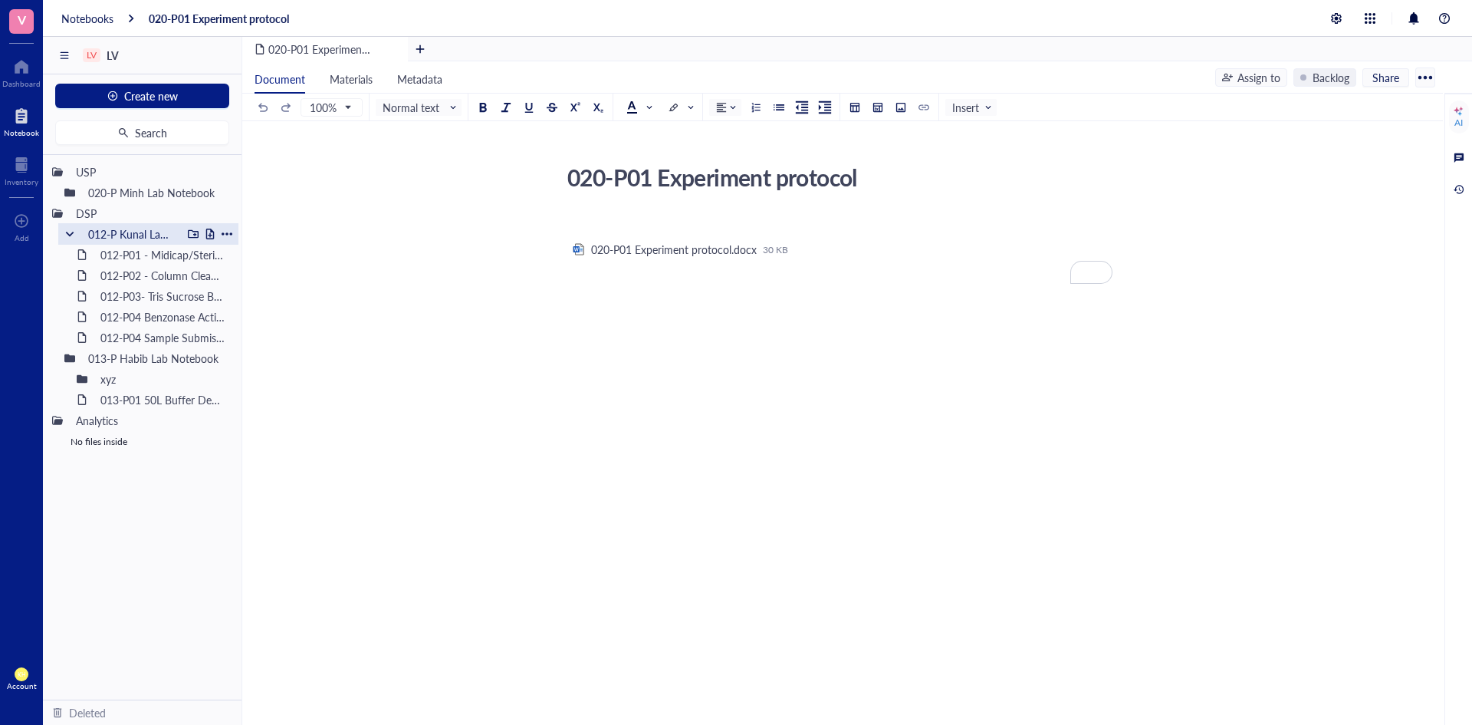
click at [68, 238] on div at bounding box center [69, 234] width 11 height 11
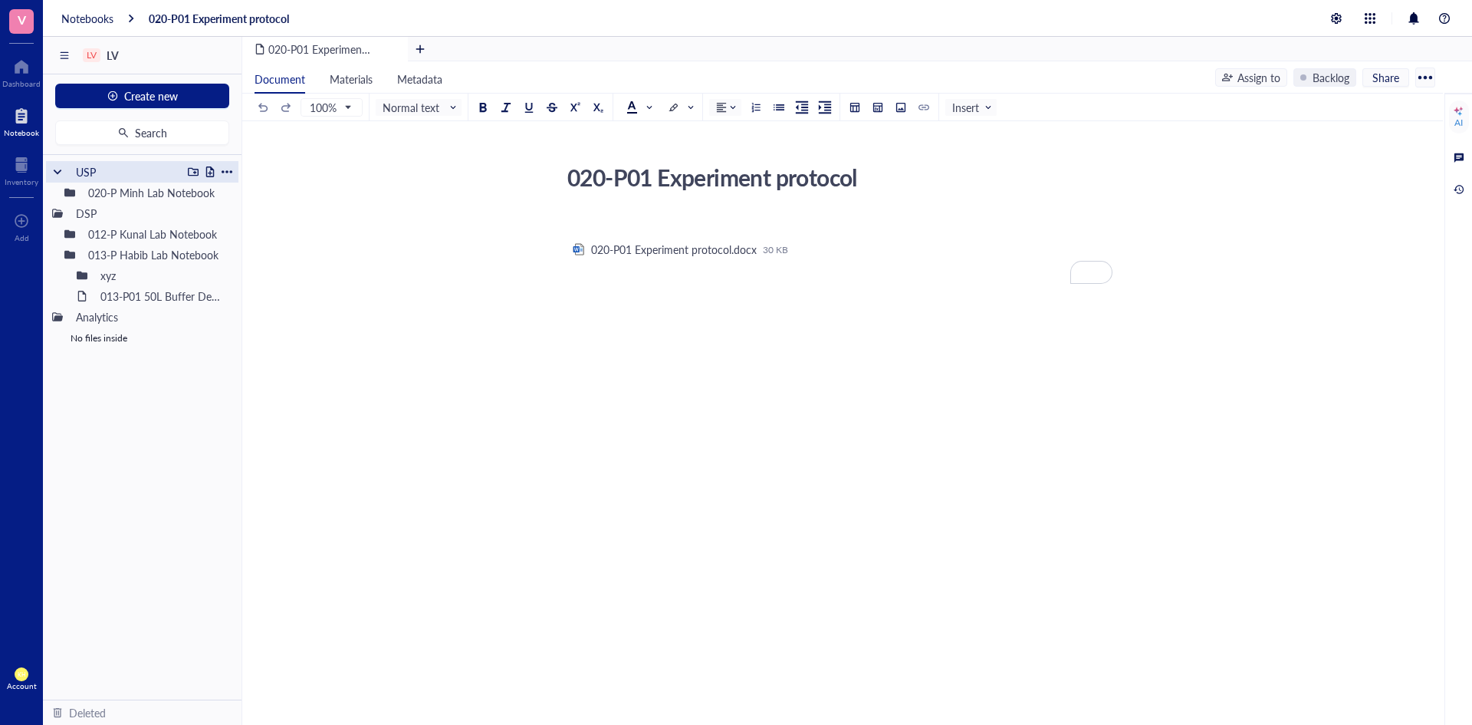
click at [93, 175] on div "USP" at bounding box center [125, 171] width 113 height 21
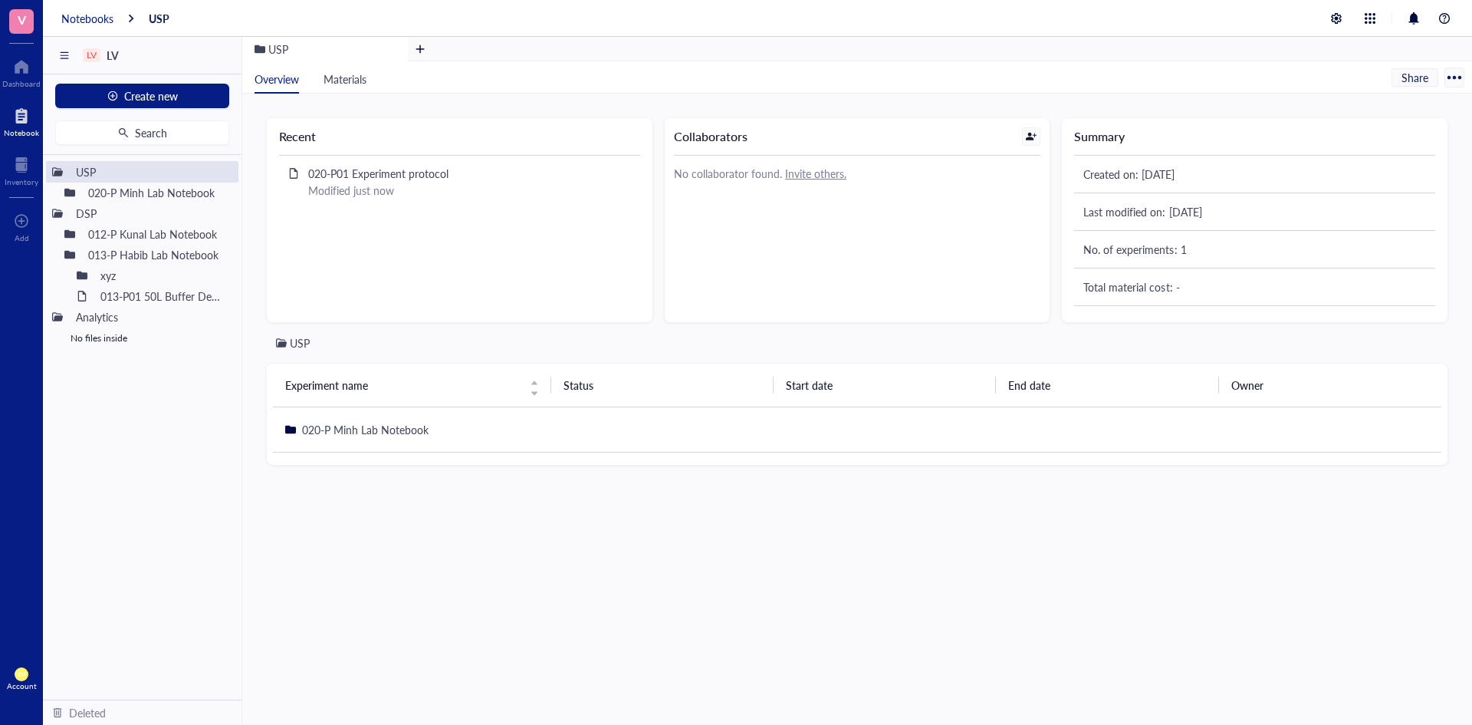
click at [89, 15] on div "Notebooks" at bounding box center [87, 19] width 52 height 14
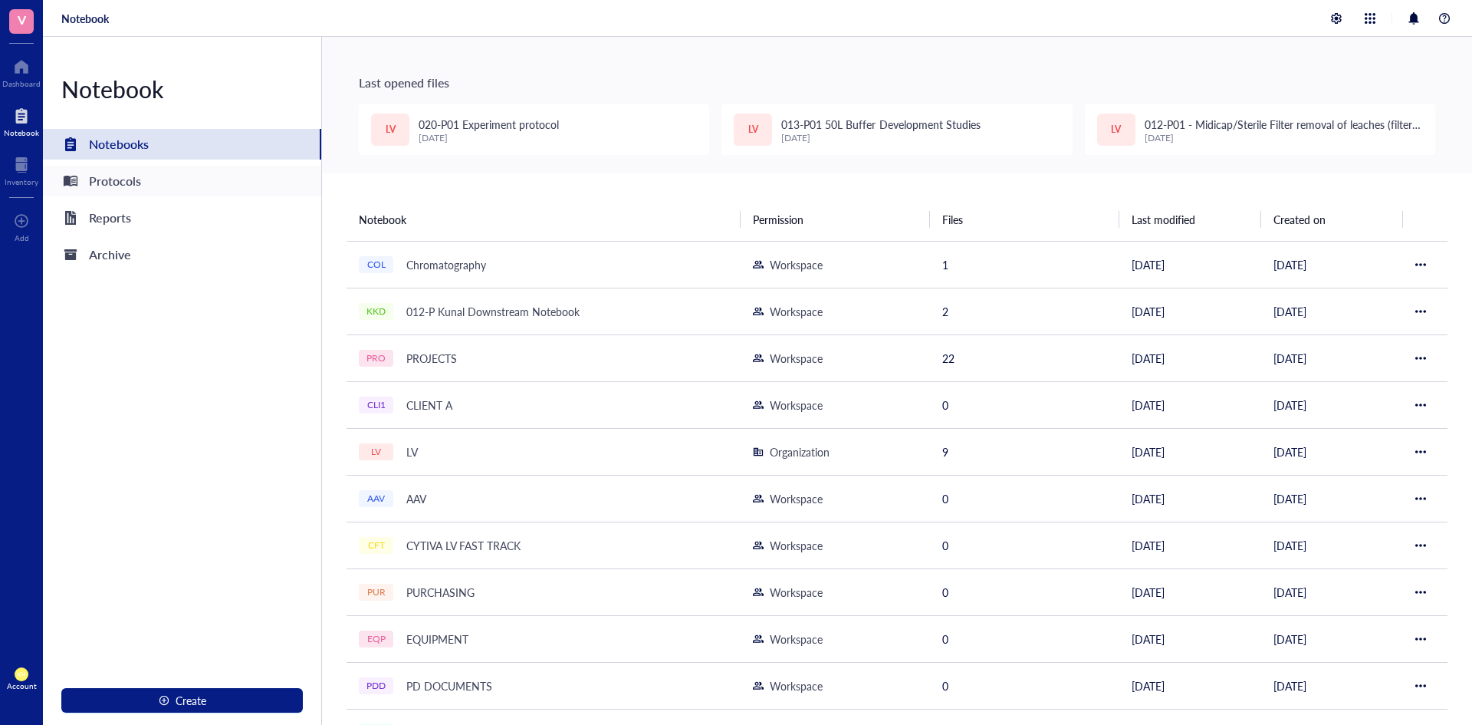
click at [120, 182] on div "Protocols" at bounding box center [115, 180] width 52 height 21
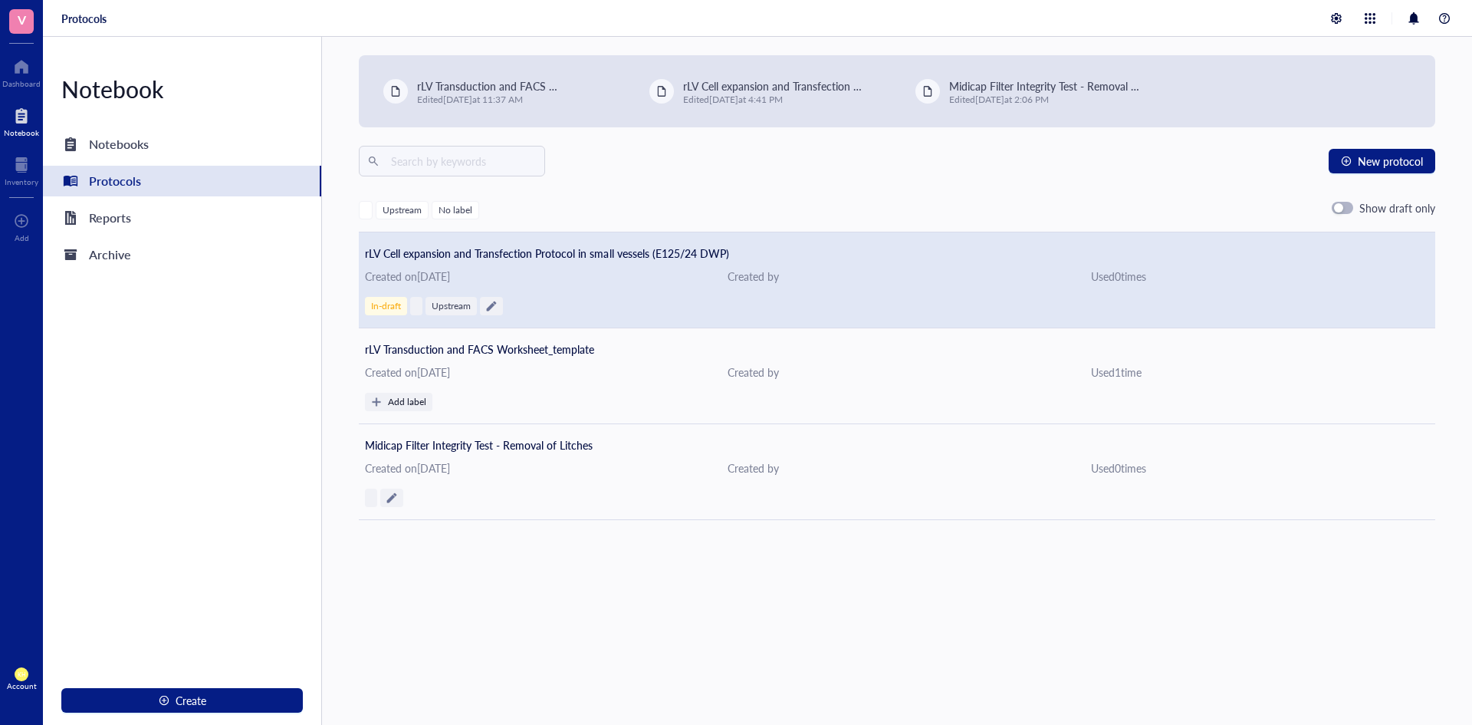
click at [561, 250] on span "rLV Cell expansion and Transfection Protocol in small vessels (E125/24 DWP)" at bounding box center [547, 252] width 364 height 15
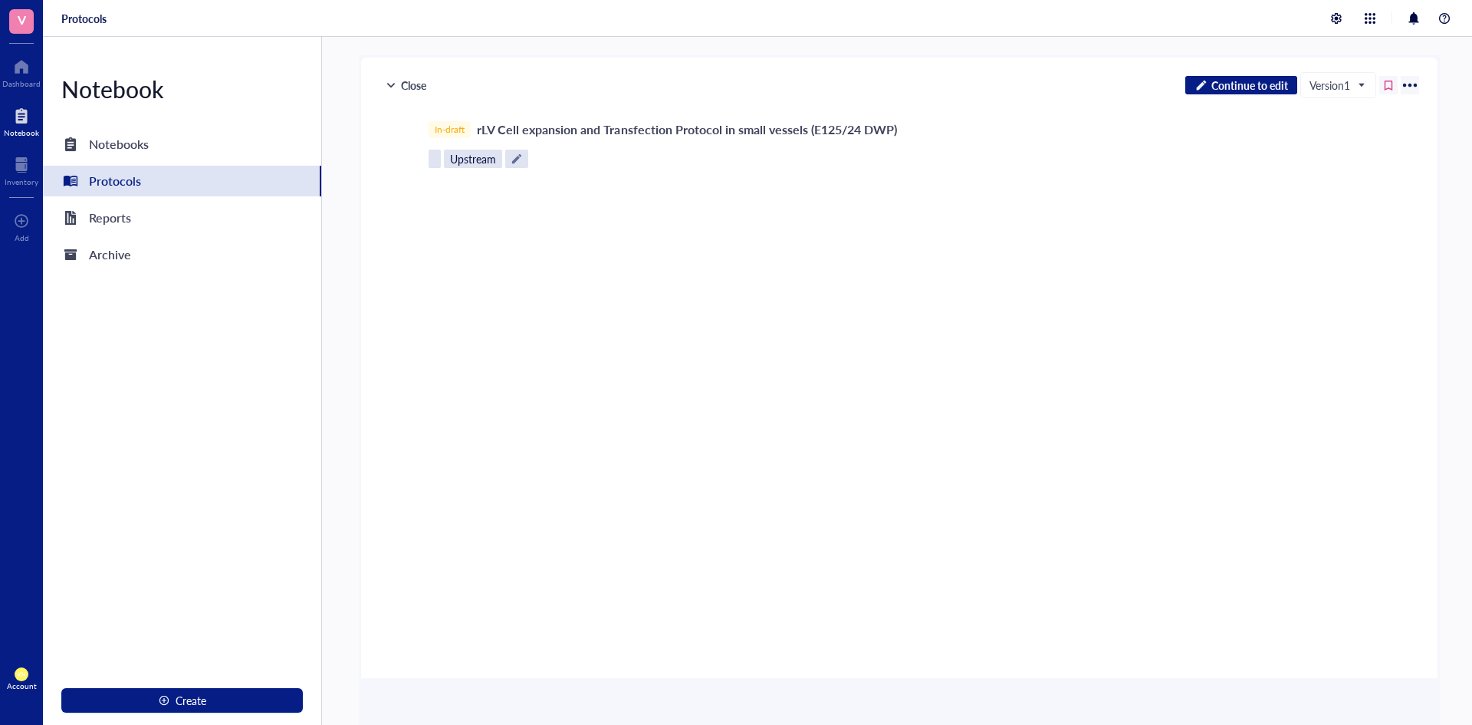
click at [752, 219] on div "﻿" at bounding box center [896, 335] width 546 height 298
click at [630, 129] on div "In-draft rLV Cell expansion and Transfection Protocol in small vessels (E125/24…" at bounding box center [900, 129] width 942 height 21
click at [126, 145] on div "Notebooks" at bounding box center [119, 143] width 60 height 21
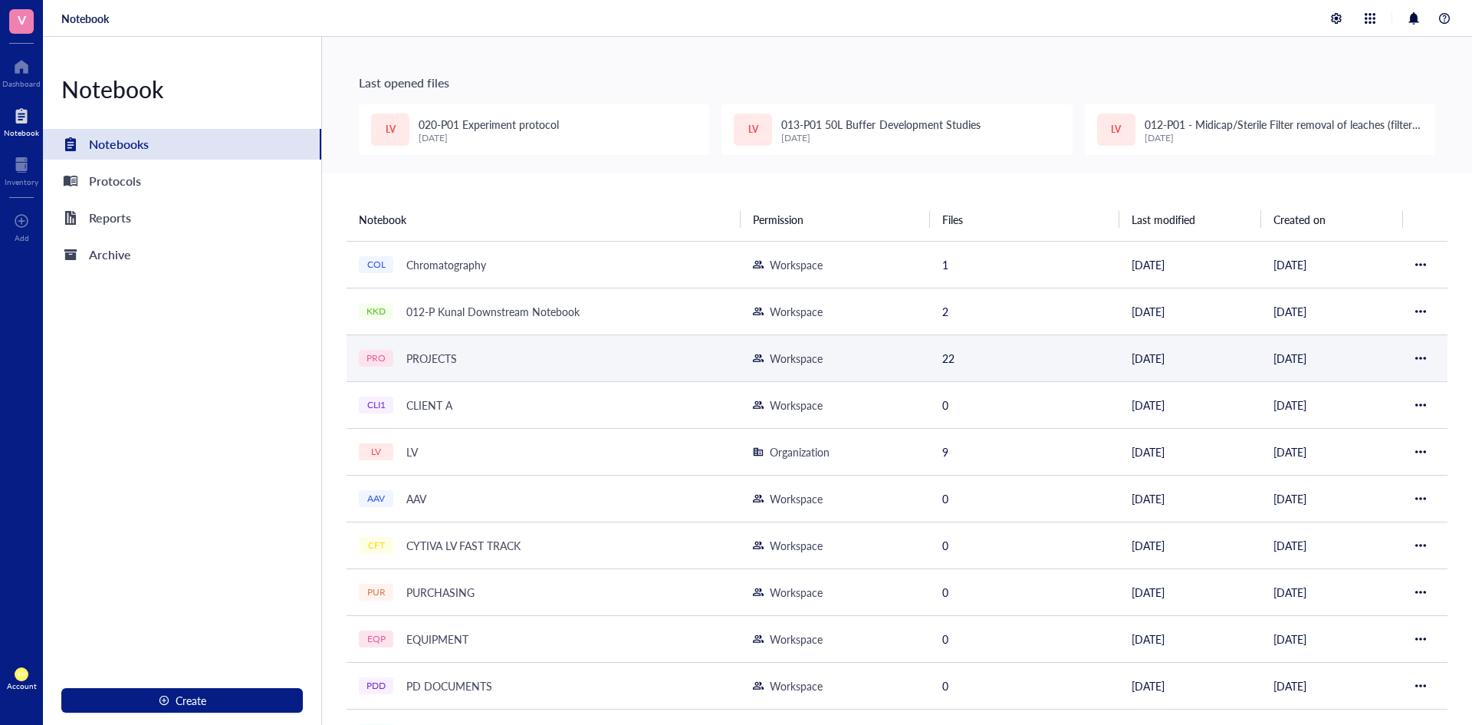
click at [436, 360] on div "PROJECTS" at bounding box center [432, 357] width 64 height 21
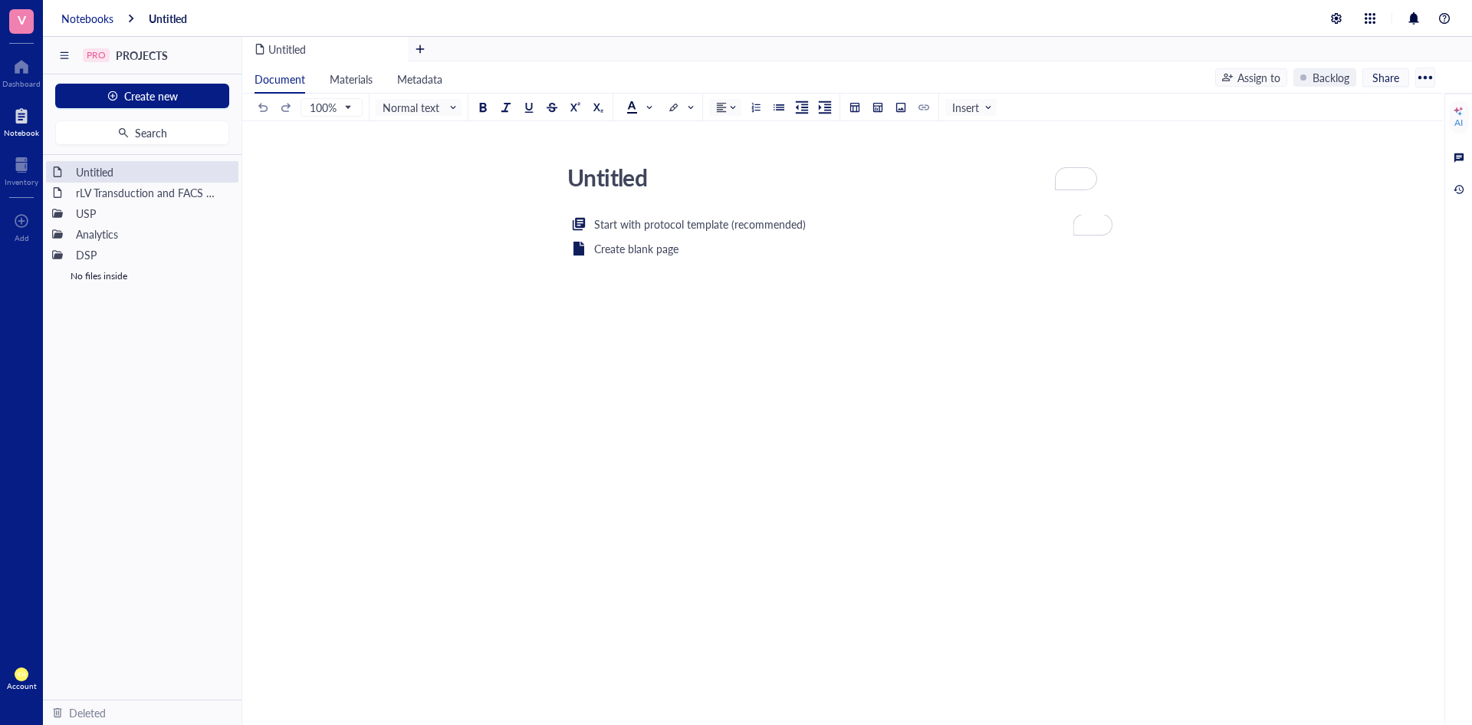
click at [91, 16] on div "Notebooks" at bounding box center [87, 19] width 52 height 14
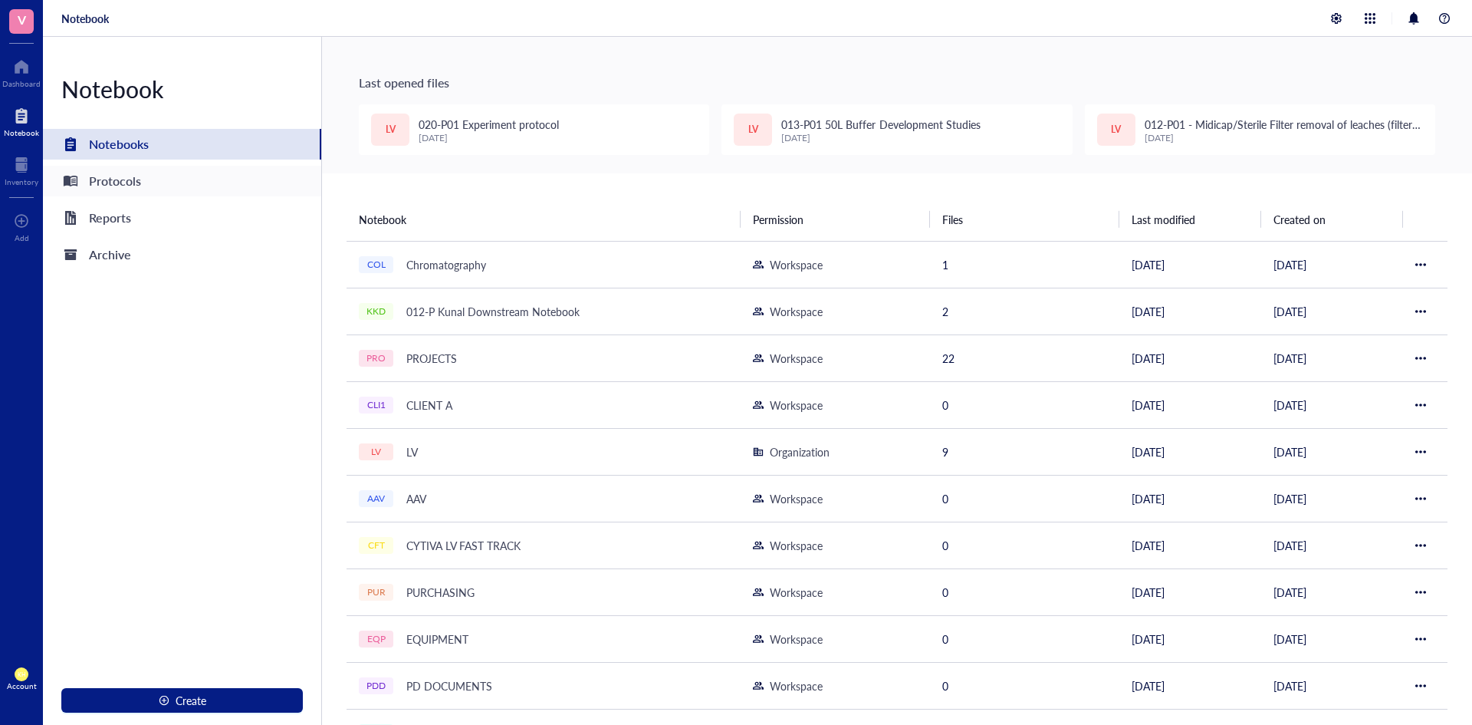
click at [106, 176] on div "Protocols" at bounding box center [115, 180] width 52 height 21
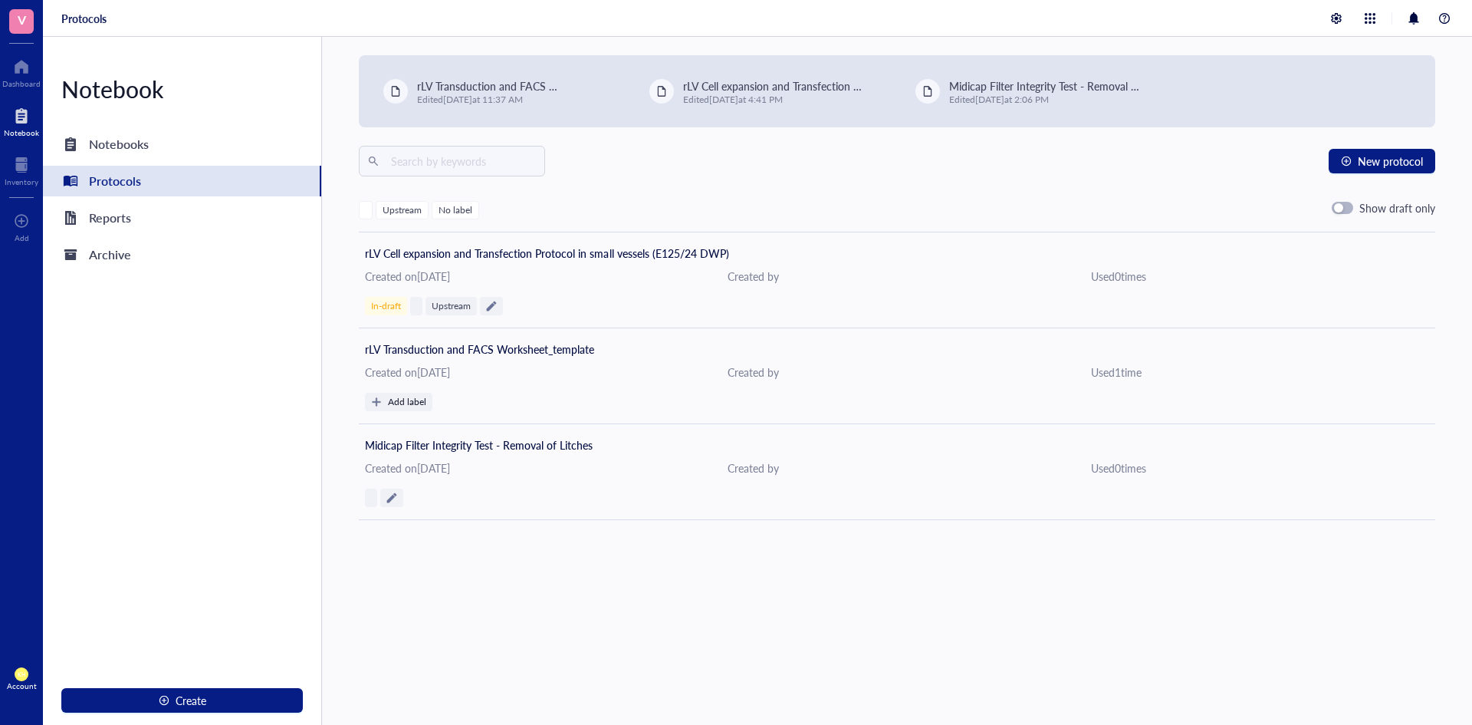
click at [666, 556] on div "rLV Transduction and FACS Worksheet_template Edited [DATE] 11:37 AM rLV Cell ex…" at bounding box center [897, 381] width 1150 height 688
click at [134, 144] on div "Notebooks" at bounding box center [119, 143] width 60 height 21
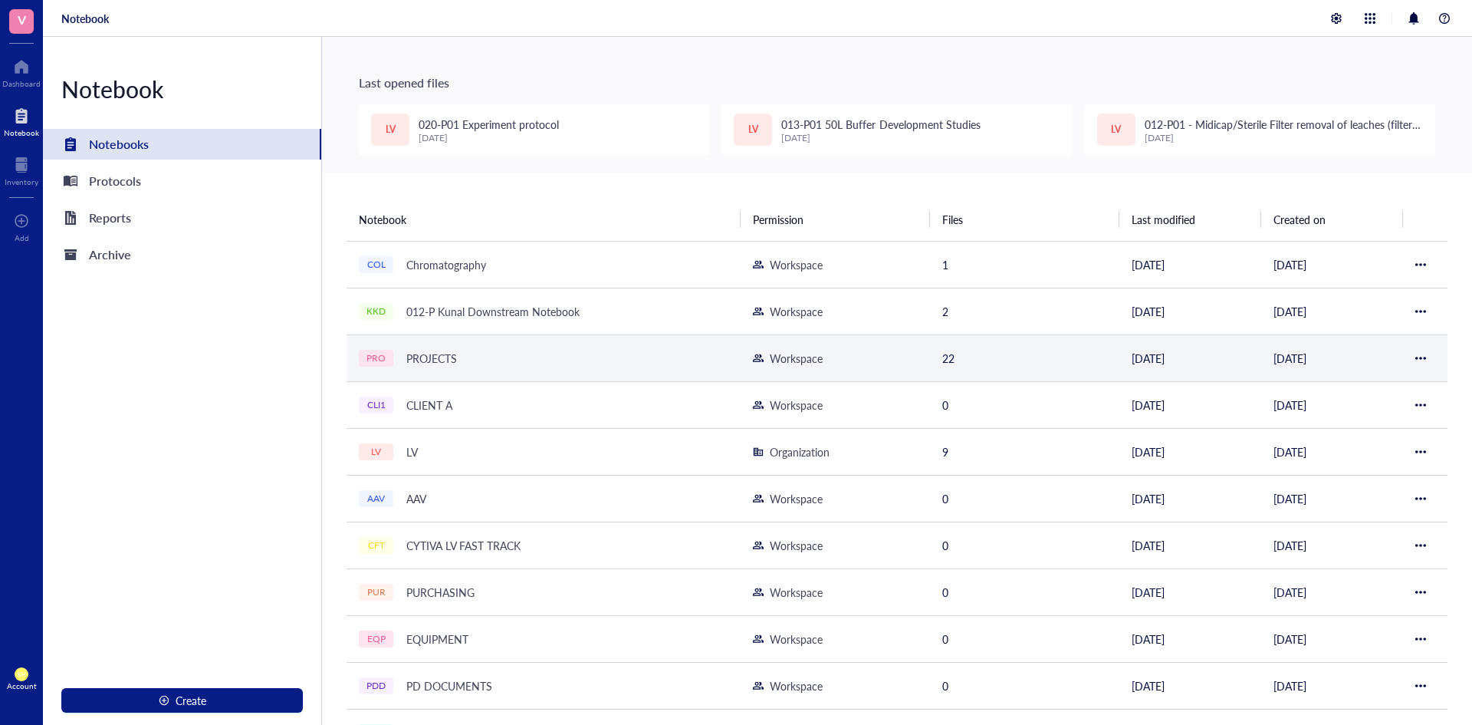
click at [418, 358] on div "PROJECTS" at bounding box center [432, 357] width 64 height 21
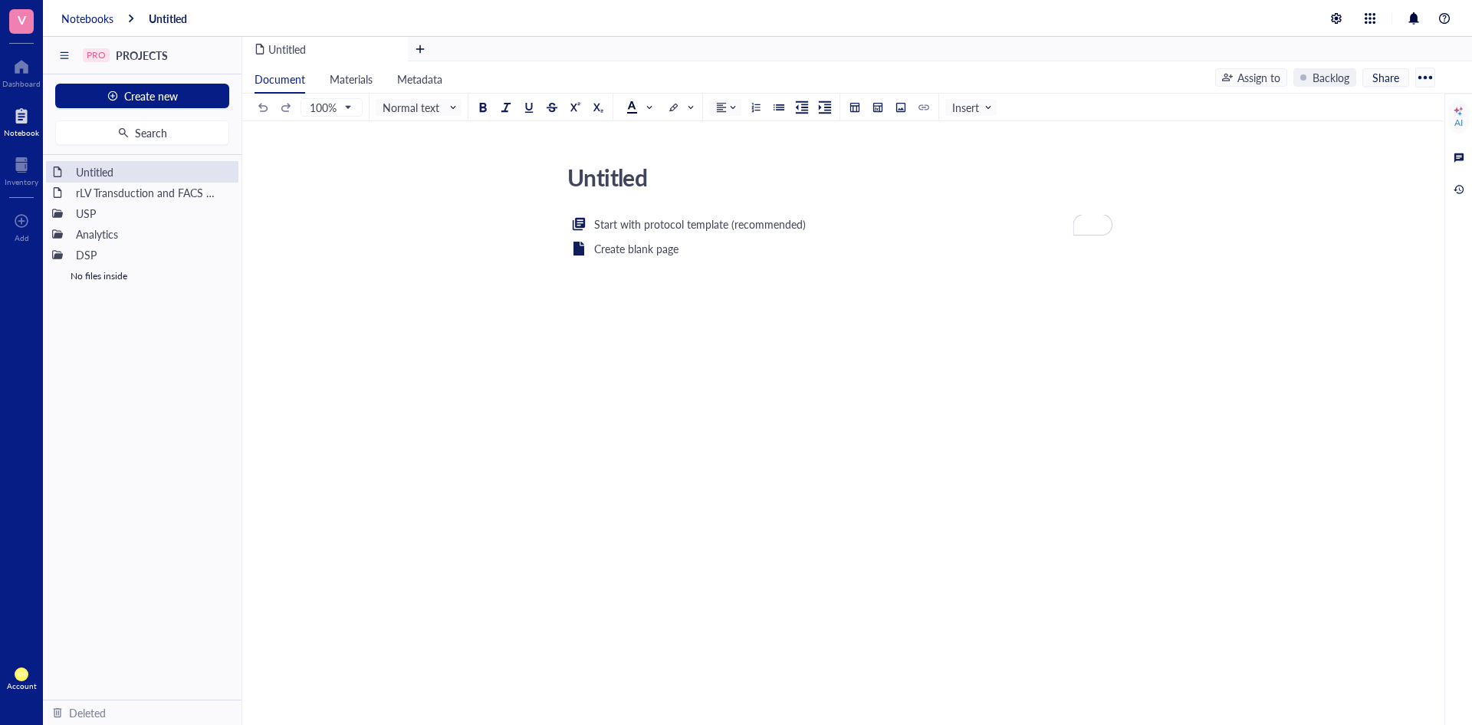
click at [86, 25] on div "Notebooks" at bounding box center [87, 19] width 52 height 14
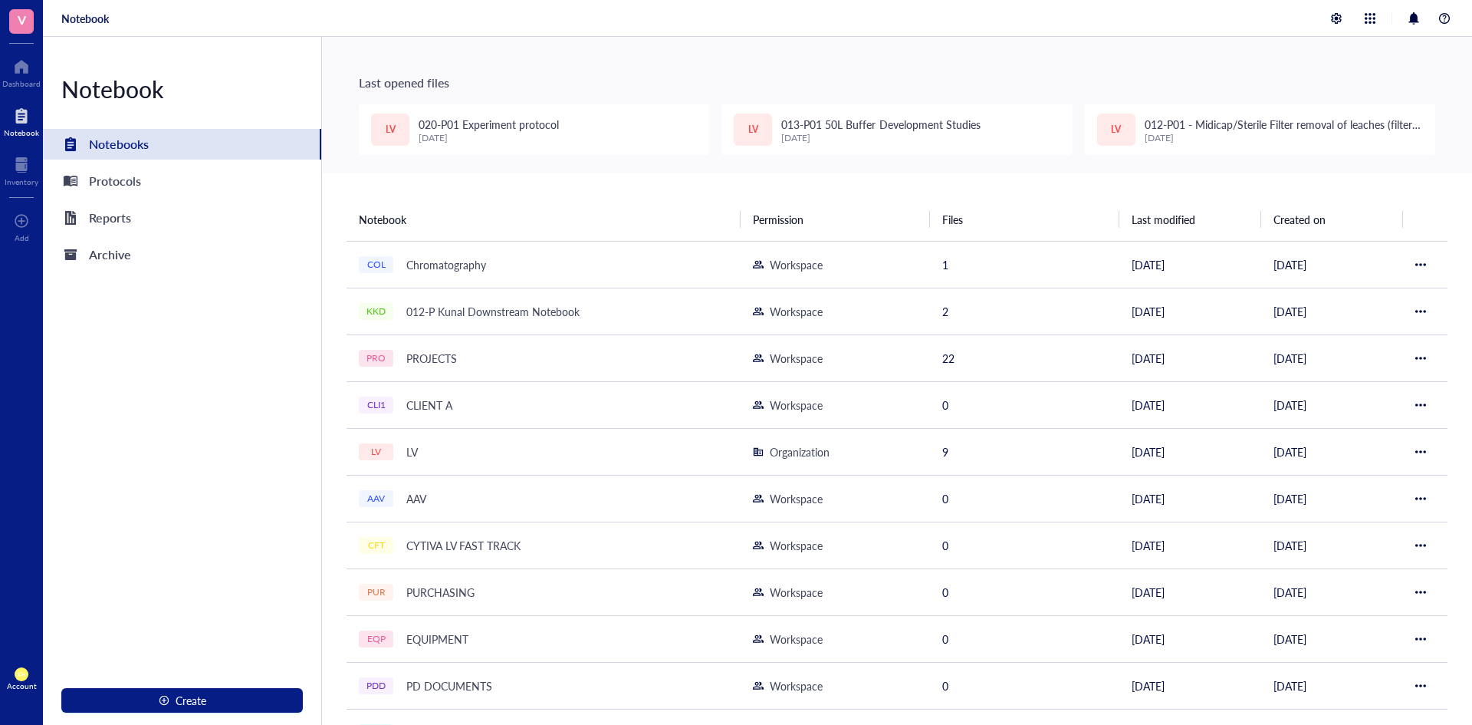
click at [120, 419] on div "Notebook Notebooks Protocols Reports Archive Create" at bounding box center [182, 381] width 279 height 688
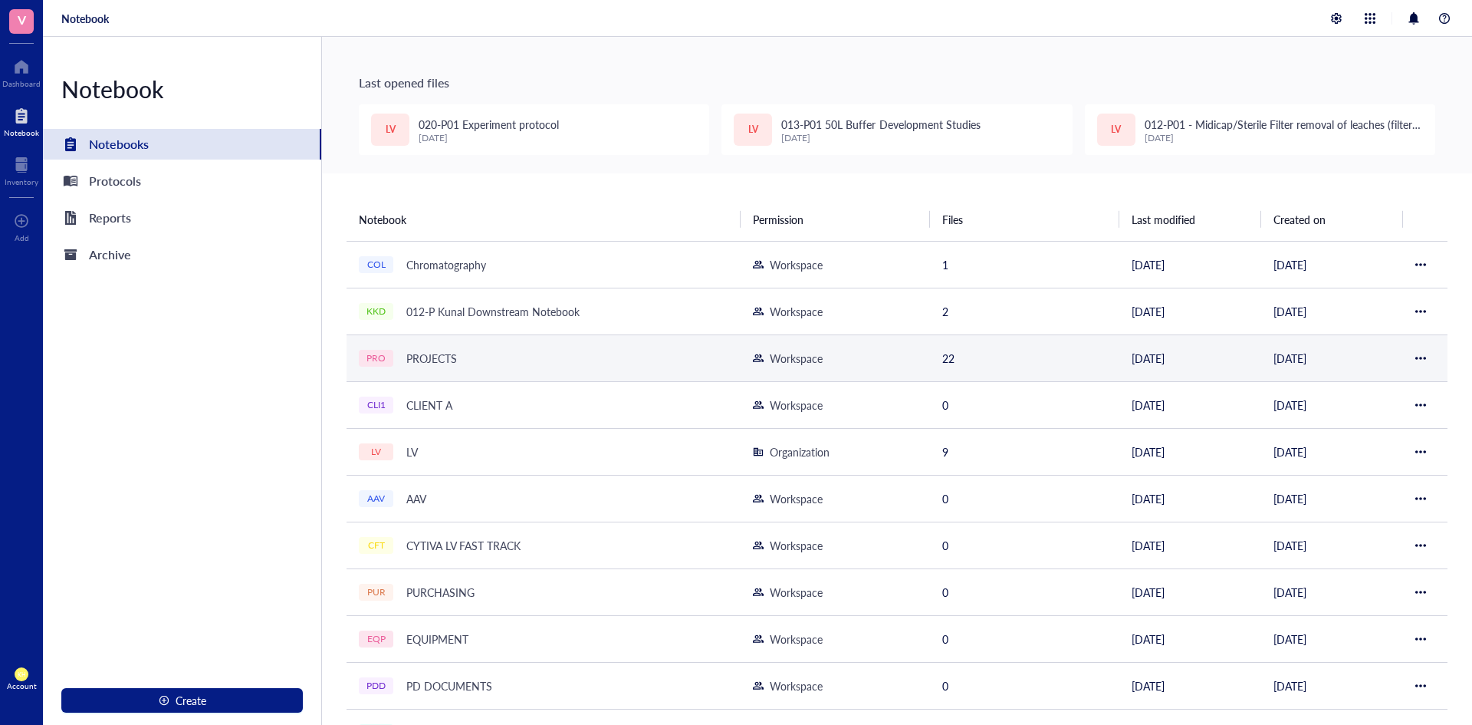
click at [1409, 360] on td at bounding box center [1425, 357] width 44 height 47
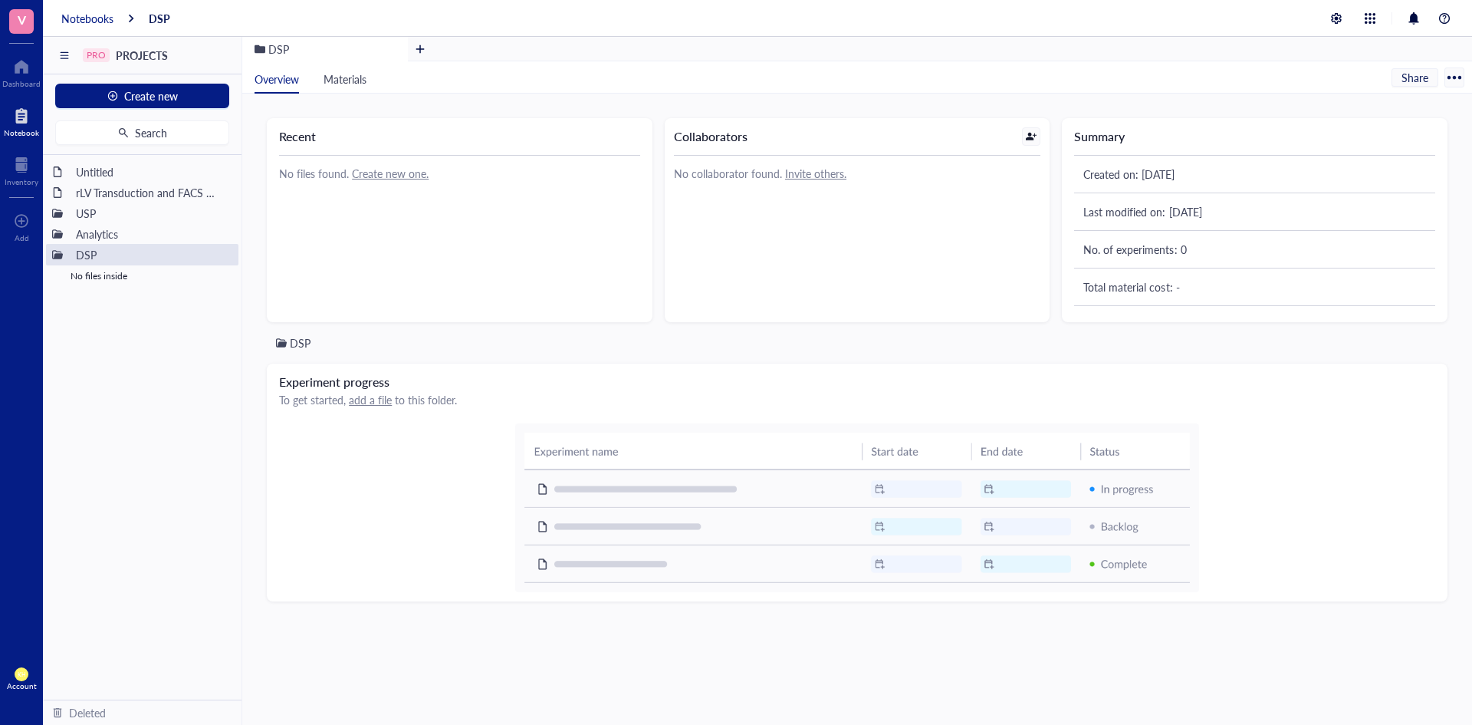
click at [101, 19] on div "Notebooks" at bounding box center [87, 19] width 52 height 14
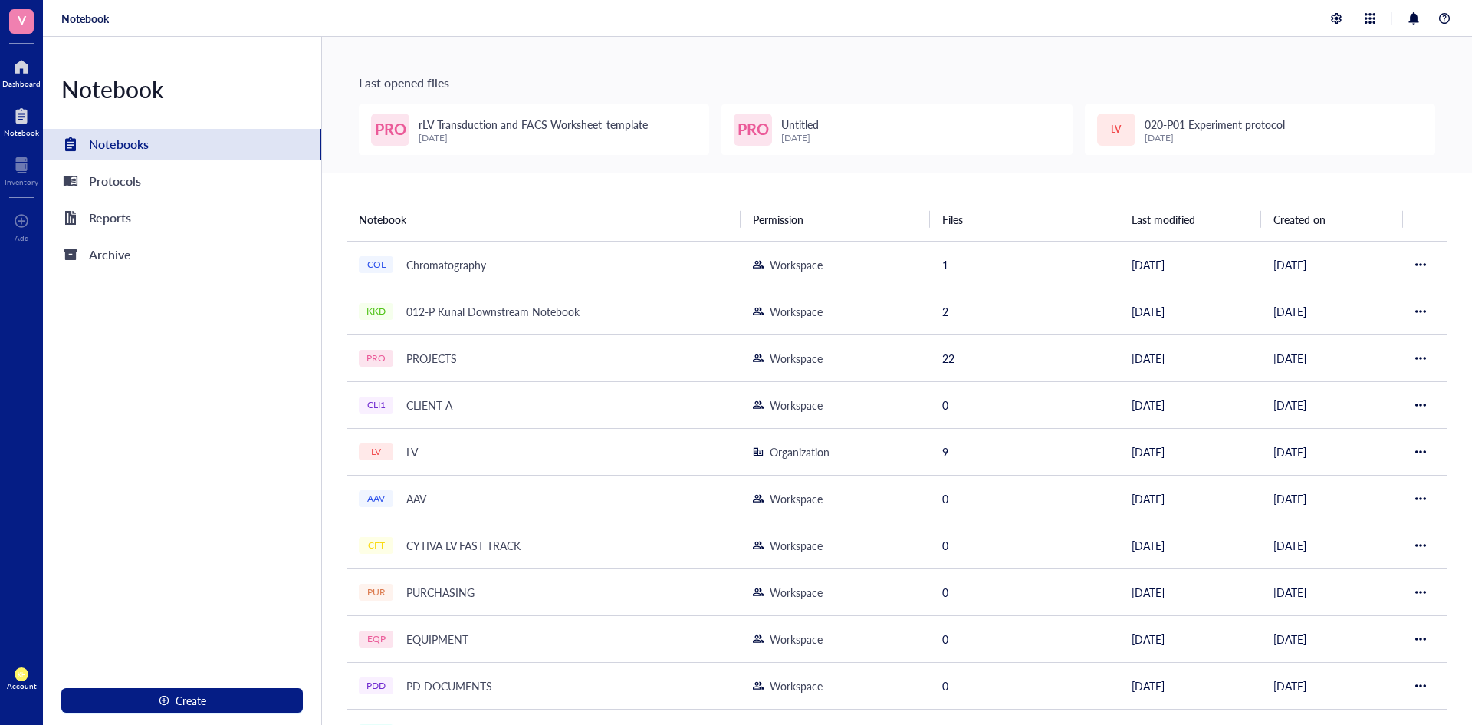
click at [21, 60] on div at bounding box center [21, 66] width 38 height 25
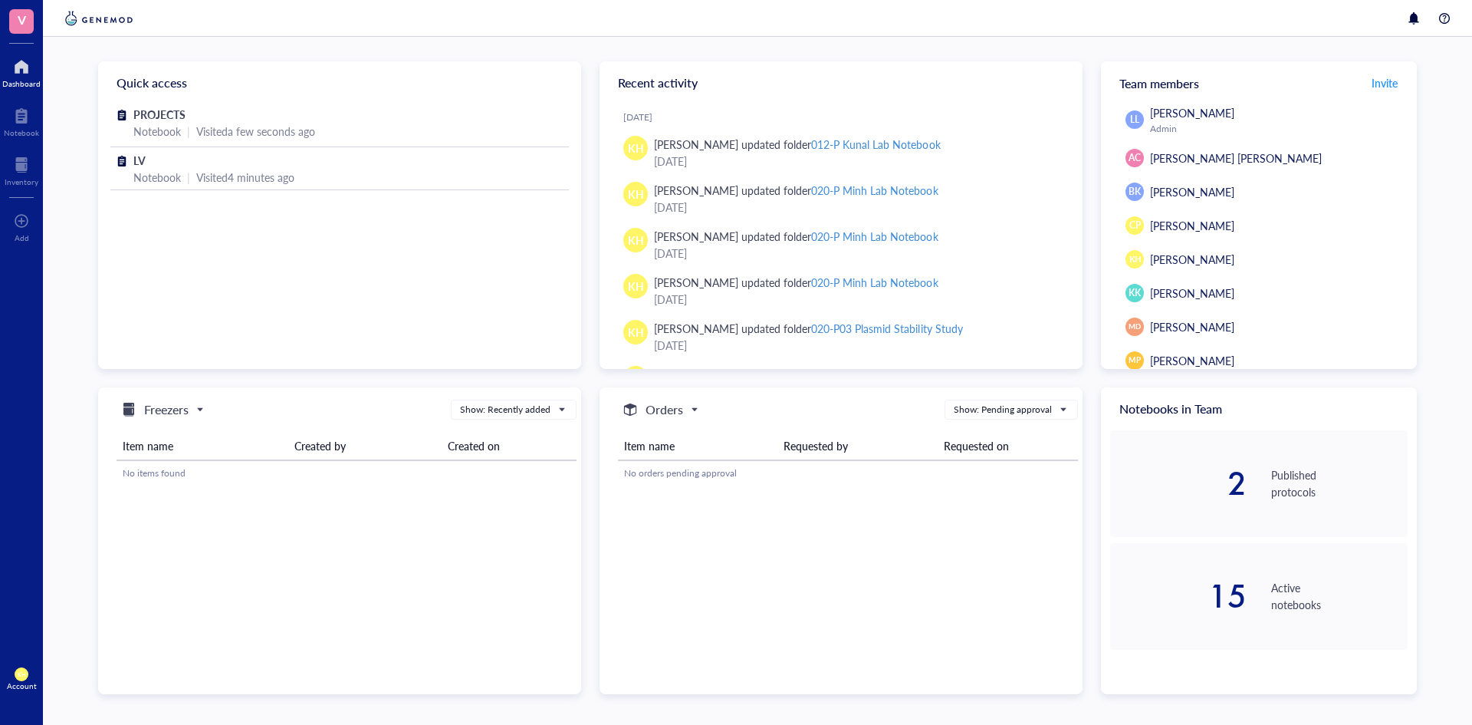
click at [23, 19] on span "V" at bounding box center [22, 19] width 8 height 19
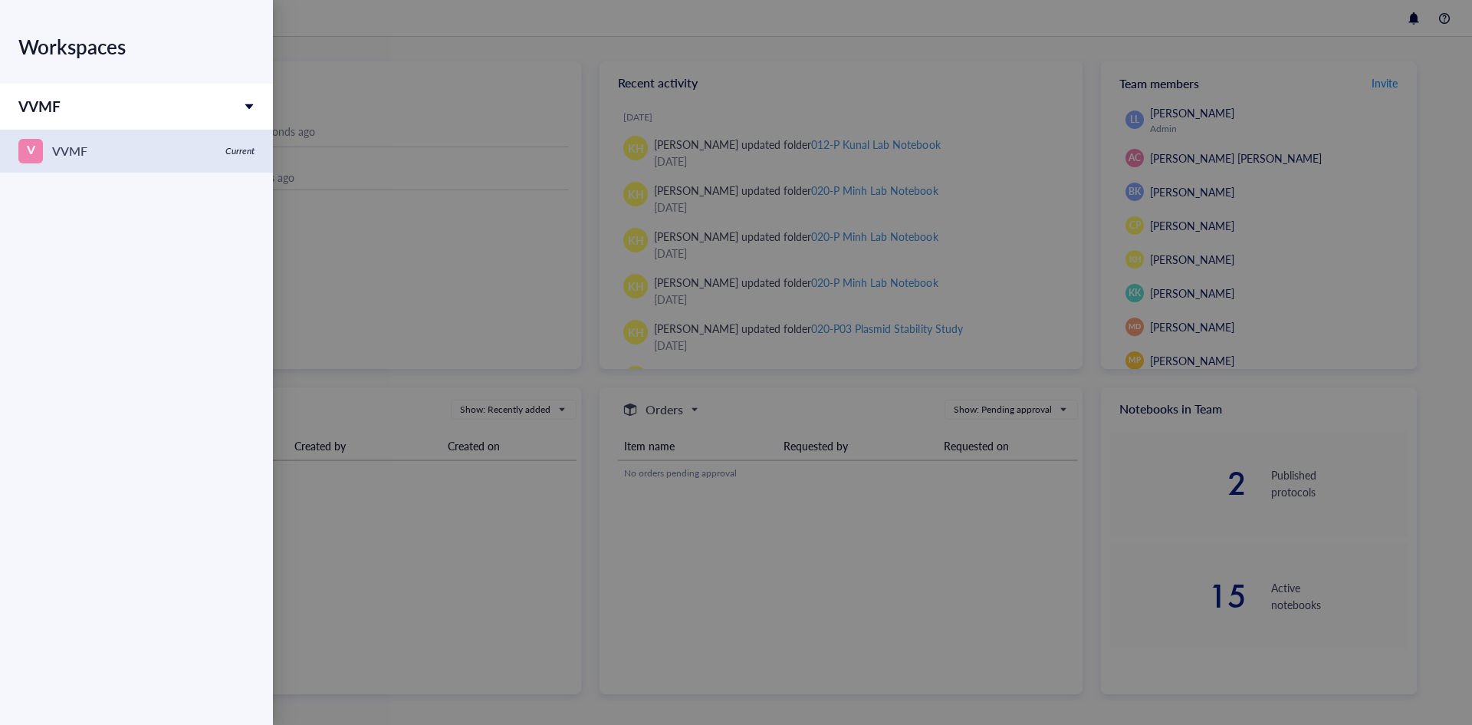
click at [55, 146] on div "VVMF" at bounding box center [69, 150] width 35 height 21
